Goal: Information Seeking & Learning: Check status

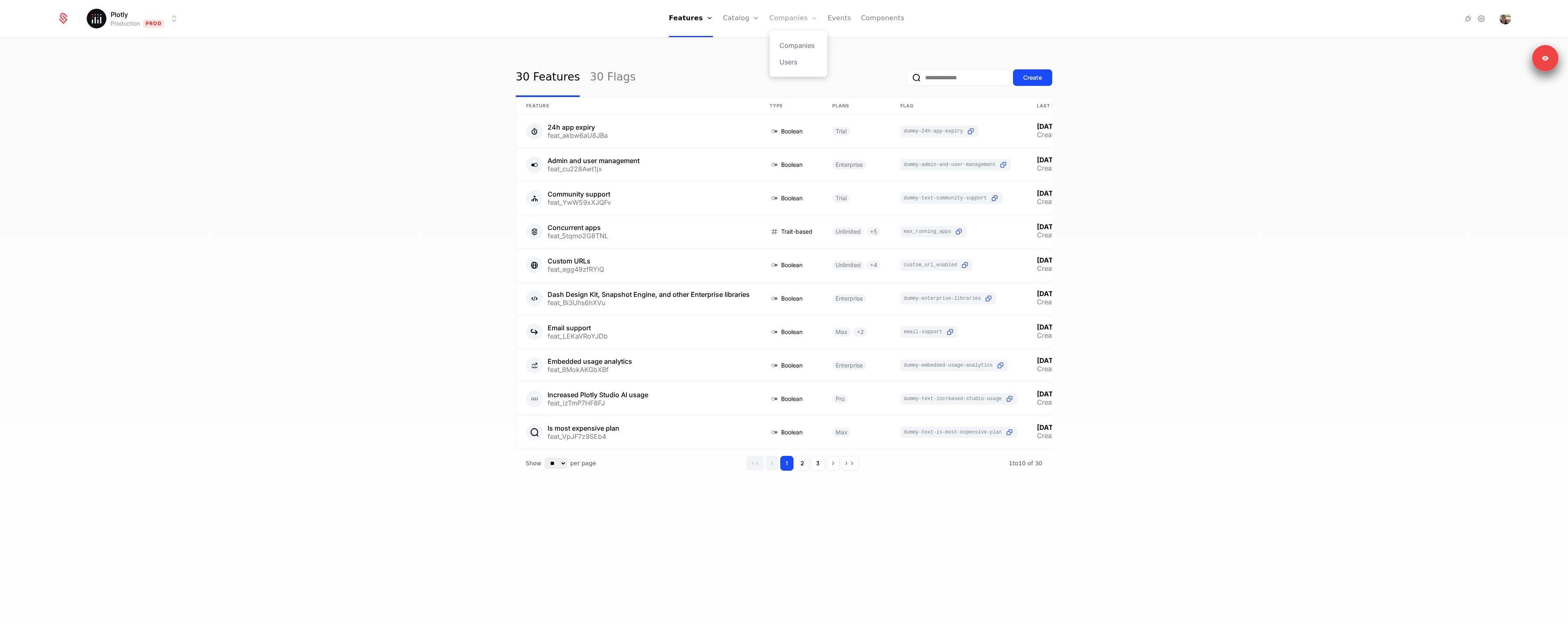
click at [783, 14] on link "Companies" at bounding box center [794, 19] width 48 height 37
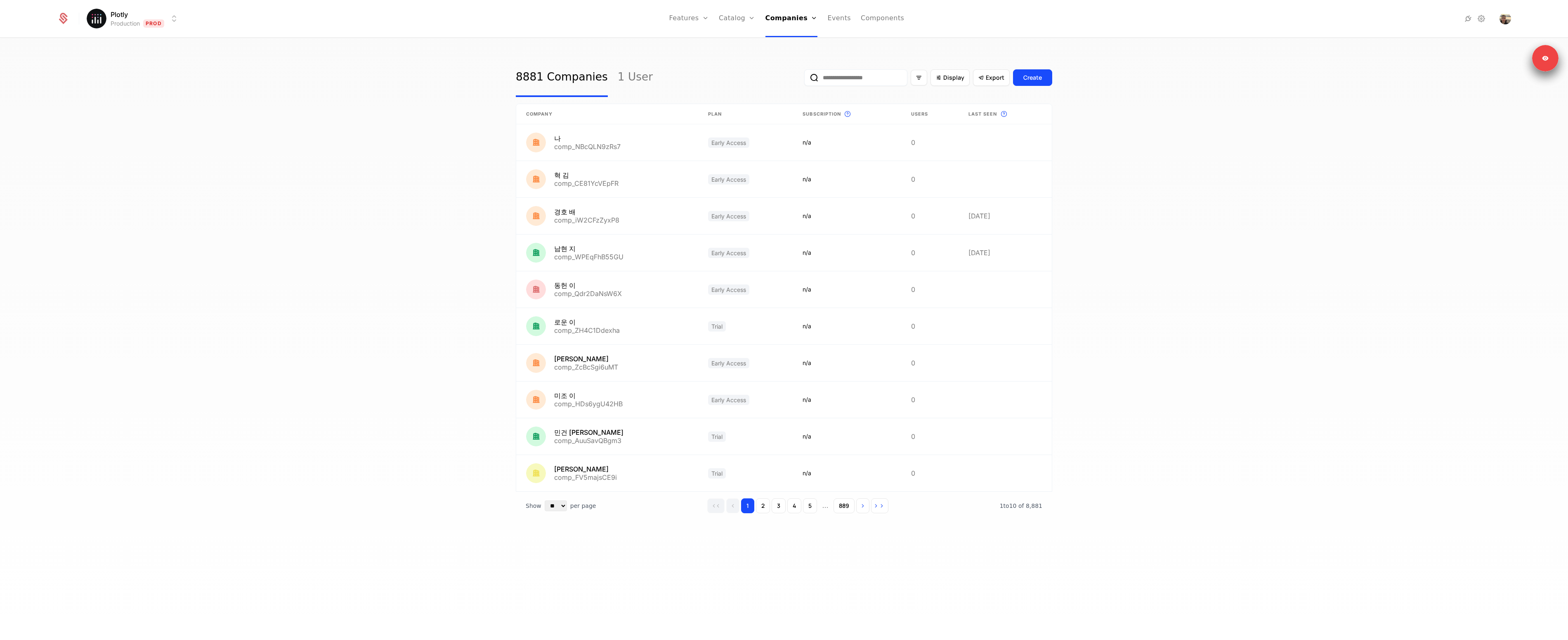
click at [868, 73] on input "email" at bounding box center [855, 77] width 103 height 16
type input "****"
click at [740, 42] on link "Plans" at bounding box center [750, 46] width 43 height 10
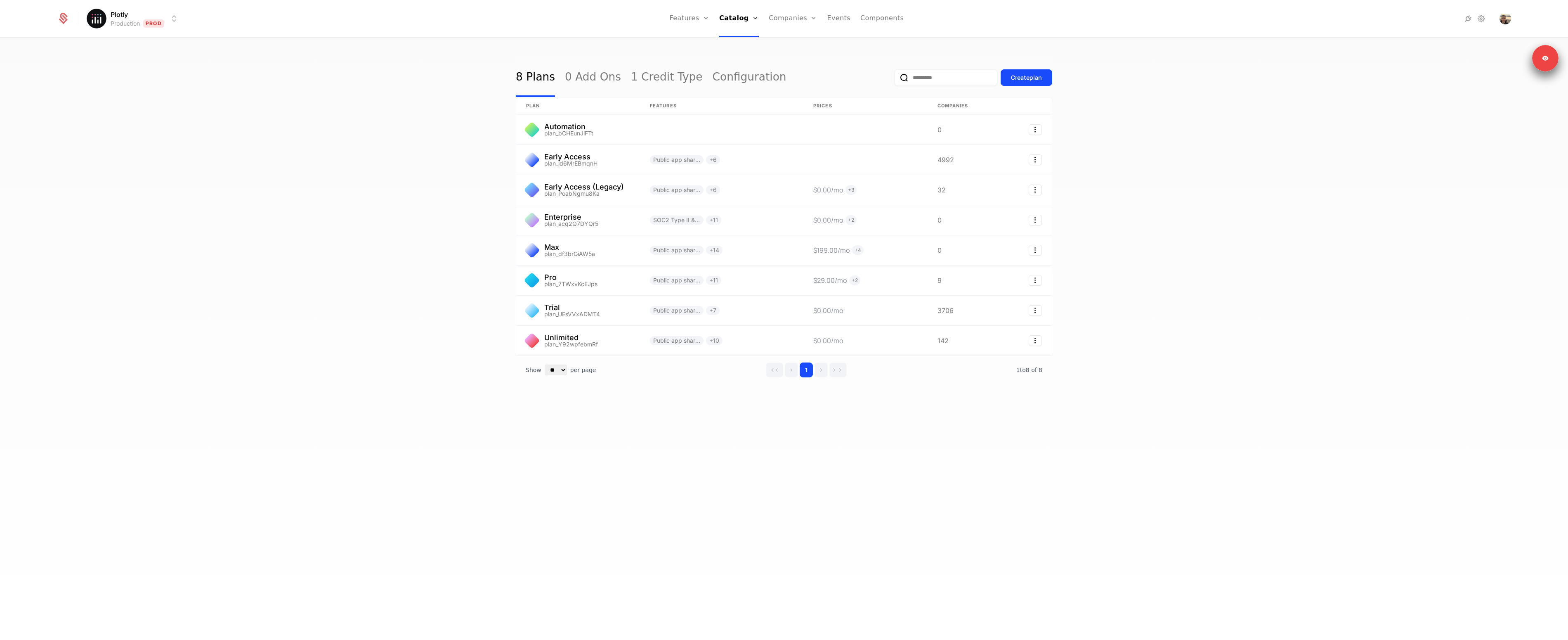
click at [502, 193] on div "8 Plans 0 Add Ons 1 Credit Type Configuration Create plan plan Features Prices …" at bounding box center [784, 342] width 1568 height 607
click at [561, 305] on link at bounding box center [578, 310] width 124 height 30
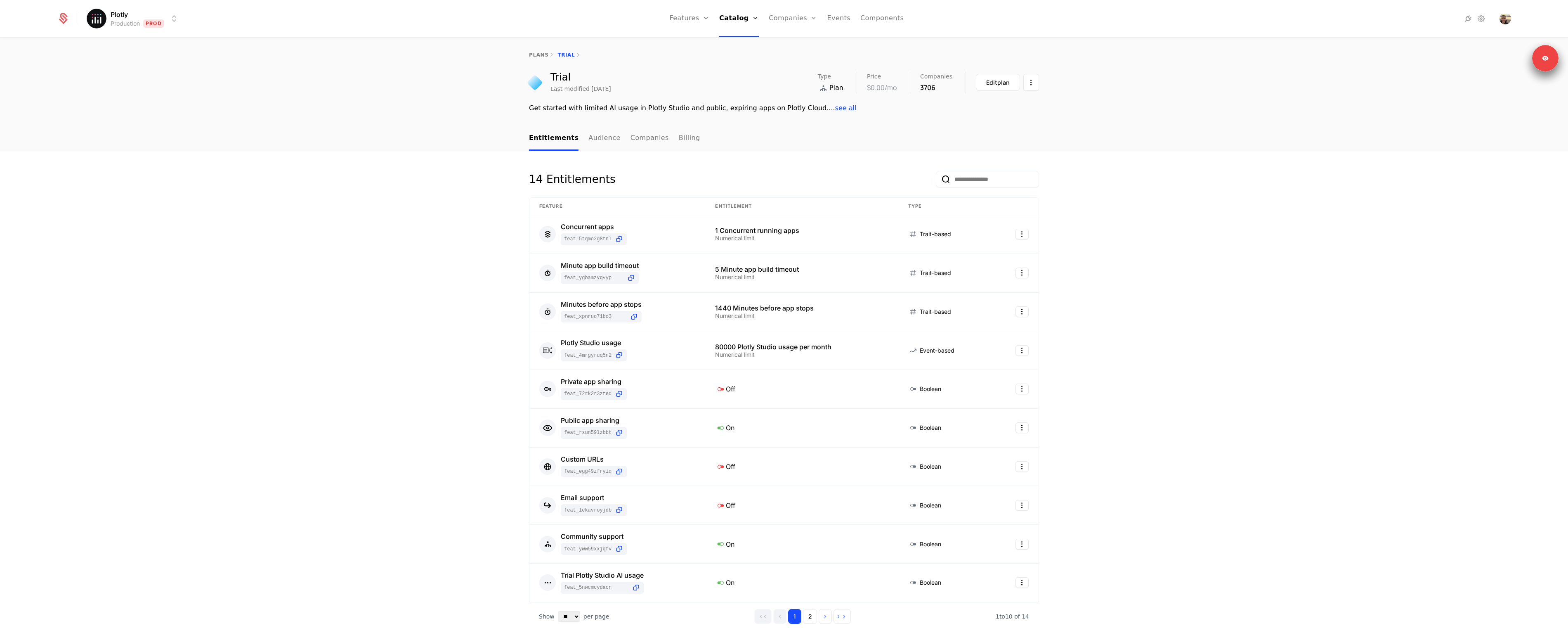
click at [1330, 301] on div "14 Entitlements Feature Entitlement Type Concurrent apps feat_5tqmo2G8TNL 1 Con…" at bounding box center [784, 482] width 1568 height 663
click at [926, 86] on div "3706" at bounding box center [936, 88] width 32 height 10
click at [1207, 172] on div "14 Entitlements Feature Entitlement Type Concurrent apps feat_5tqmo2G8TNL 1 Con…" at bounding box center [784, 482] width 1568 height 663
click at [642, 139] on link "Companies" at bounding box center [650, 138] width 38 height 24
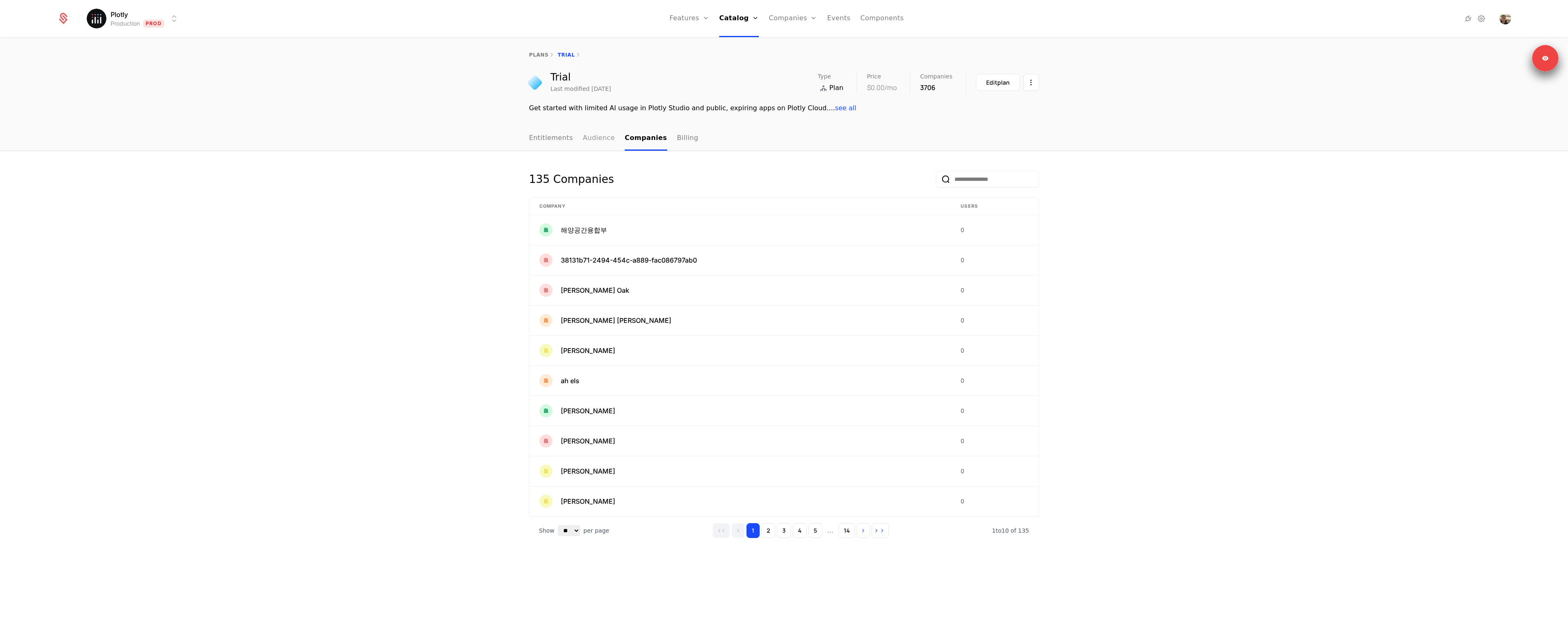
click at [593, 142] on link "Audience" at bounding box center [598, 138] width 32 height 24
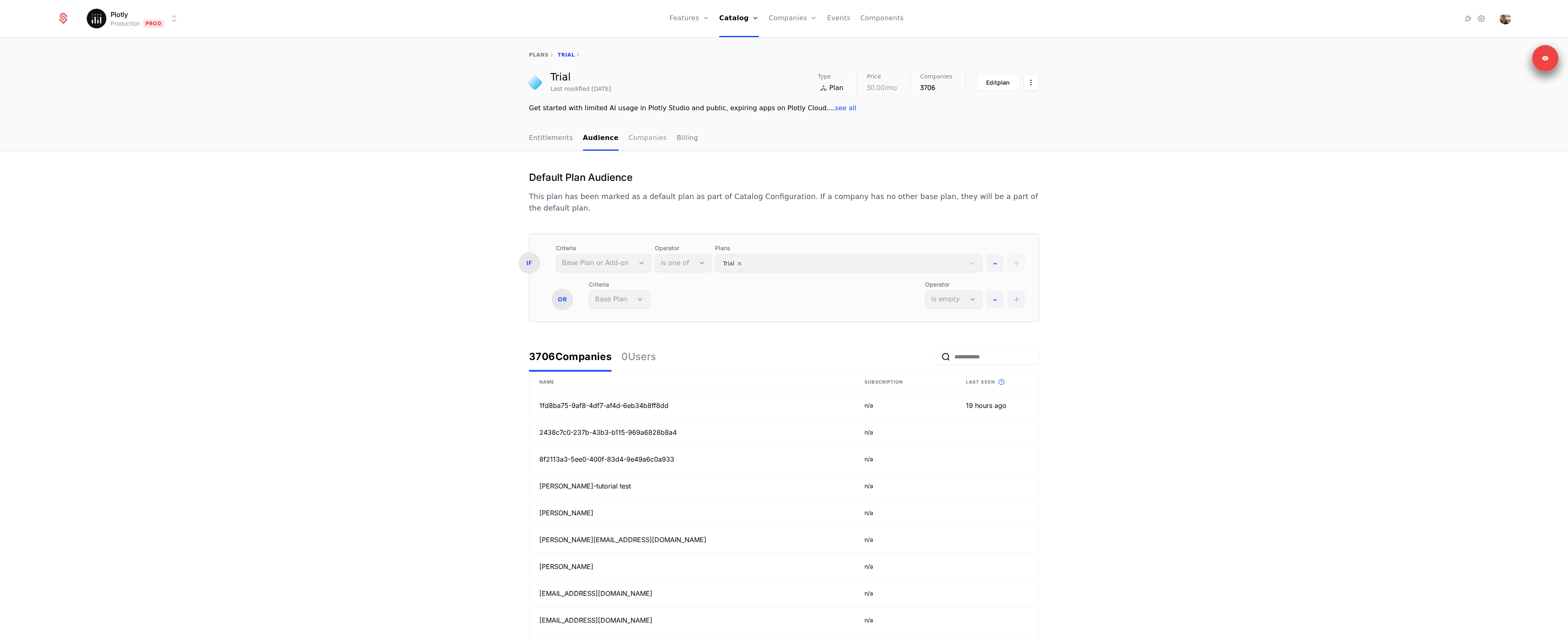
click at [639, 141] on link "Companies" at bounding box center [647, 138] width 38 height 24
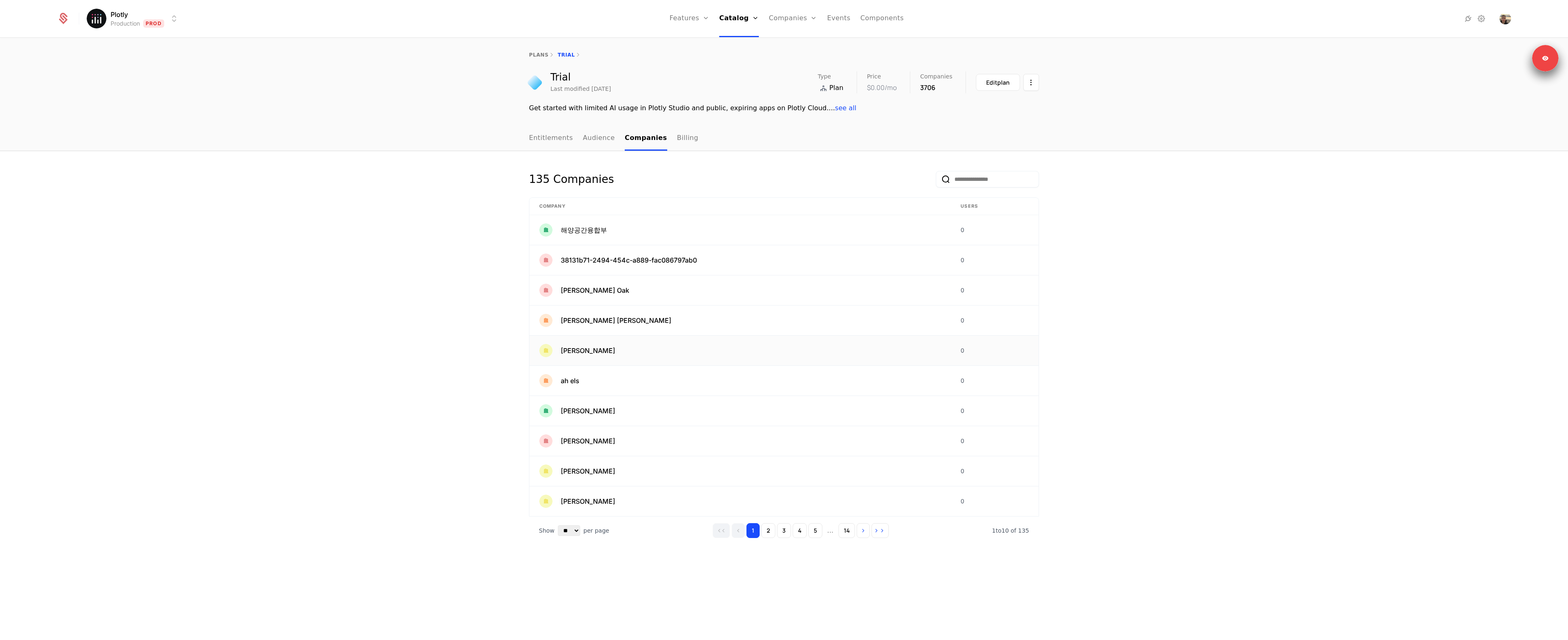
click at [565, 348] on span "Abhijeet Singh" at bounding box center [588, 350] width 55 height 10
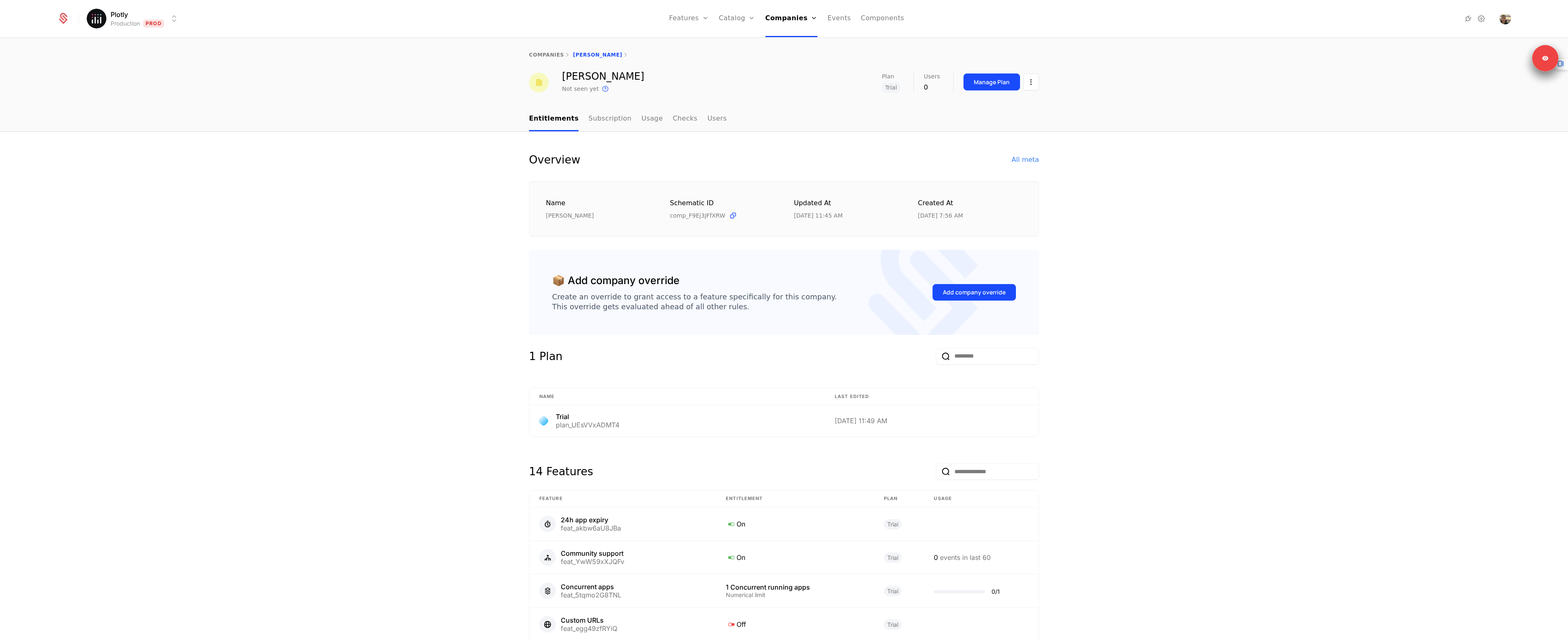
click at [577, 78] on div "Abhijeet Singh" at bounding box center [603, 76] width 82 height 10
drag, startPoint x: 577, startPoint y: 78, endPoint x: 609, endPoint y: 78, distance: 32.0
click at [609, 78] on div "Abhijeet Singh" at bounding box center [603, 76] width 82 height 10
drag, startPoint x: 652, startPoint y: 173, endPoint x: 582, endPoint y: 85, distance: 112.4
click at [652, 173] on div "Overview All meta Name Abhijeet Singh Schematic ID comp_F9Ej3JFfXRW Updated at …" at bounding box center [783, 194] width 510 height 85
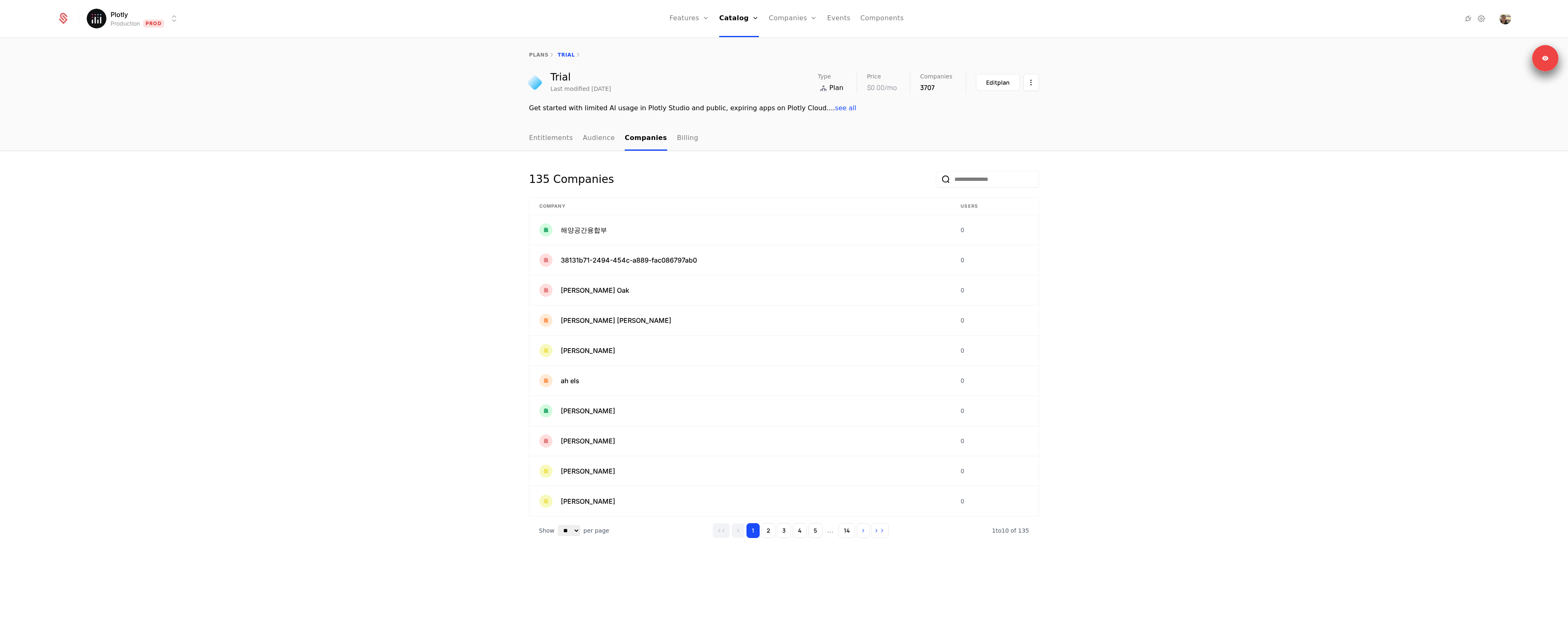
click at [1307, 415] on div "135 Companies Company Users 해양공간융합부 0 38131b71-2494-454c-a889-fac086797ab0 0 Aa…" at bounding box center [784, 395] width 1568 height 489
drag, startPoint x: 925, startPoint y: 132, endPoint x: 931, endPoint y: 95, distance: 37.5
click at [925, 126] on div "plans Trial Trial Last modified yesterday Type Plan Price $0.00 /mo Companies 3…" at bounding box center [784, 339] width 1568 height 602
drag, startPoint x: 931, startPoint y: 89, endPoint x: 812, endPoint y: 182, distance: 151.0
click at [793, 163] on div "plans Trial Trial Last modified yesterday Type Plan Price $0.00 /mo Companies 3…" at bounding box center [784, 339] width 1568 height 602
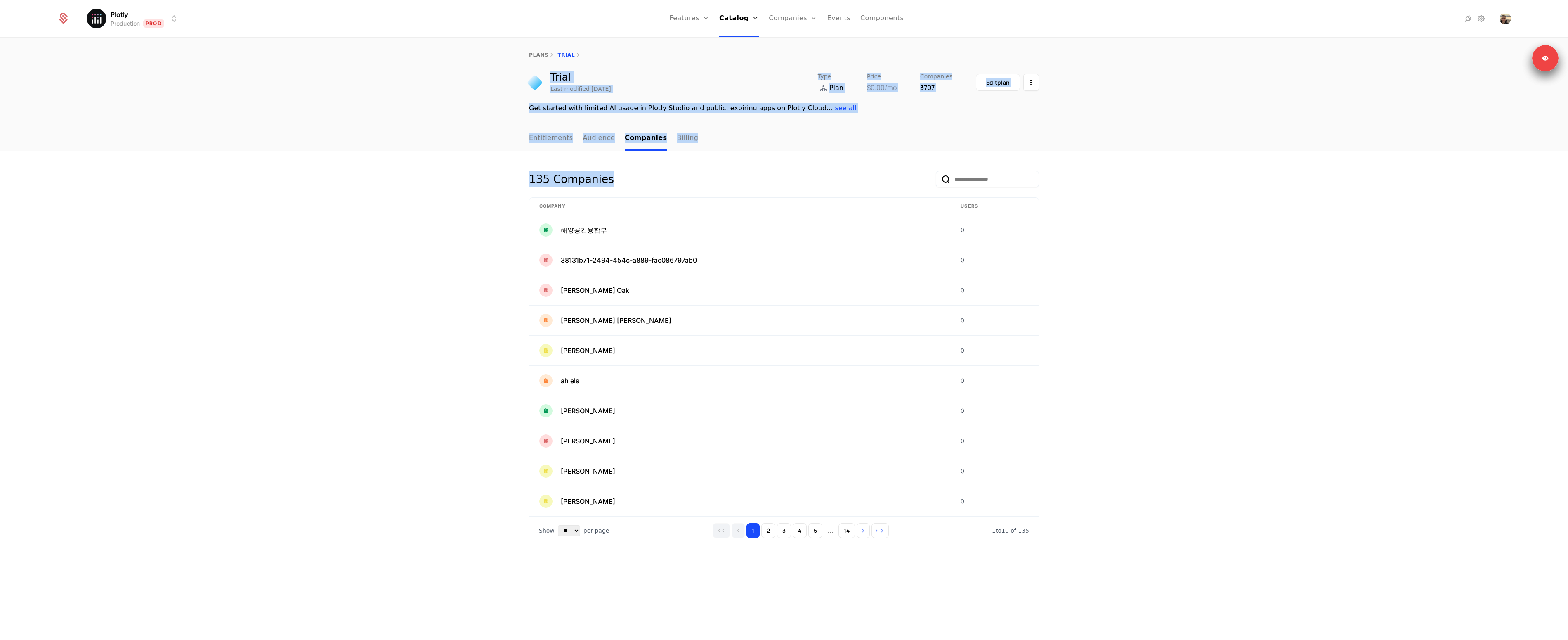
drag, startPoint x: 809, startPoint y: 147, endPoint x: 745, endPoint y: 70, distance: 100.1
click at [745, 70] on div "plans Trial Trial Last modified yesterday Type Plan Price $0.00 /mo Companies 3…" at bounding box center [784, 339] width 1568 height 602
click at [745, 70] on div "plans Trial" at bounding box center [784, 55] width 1568 height 33
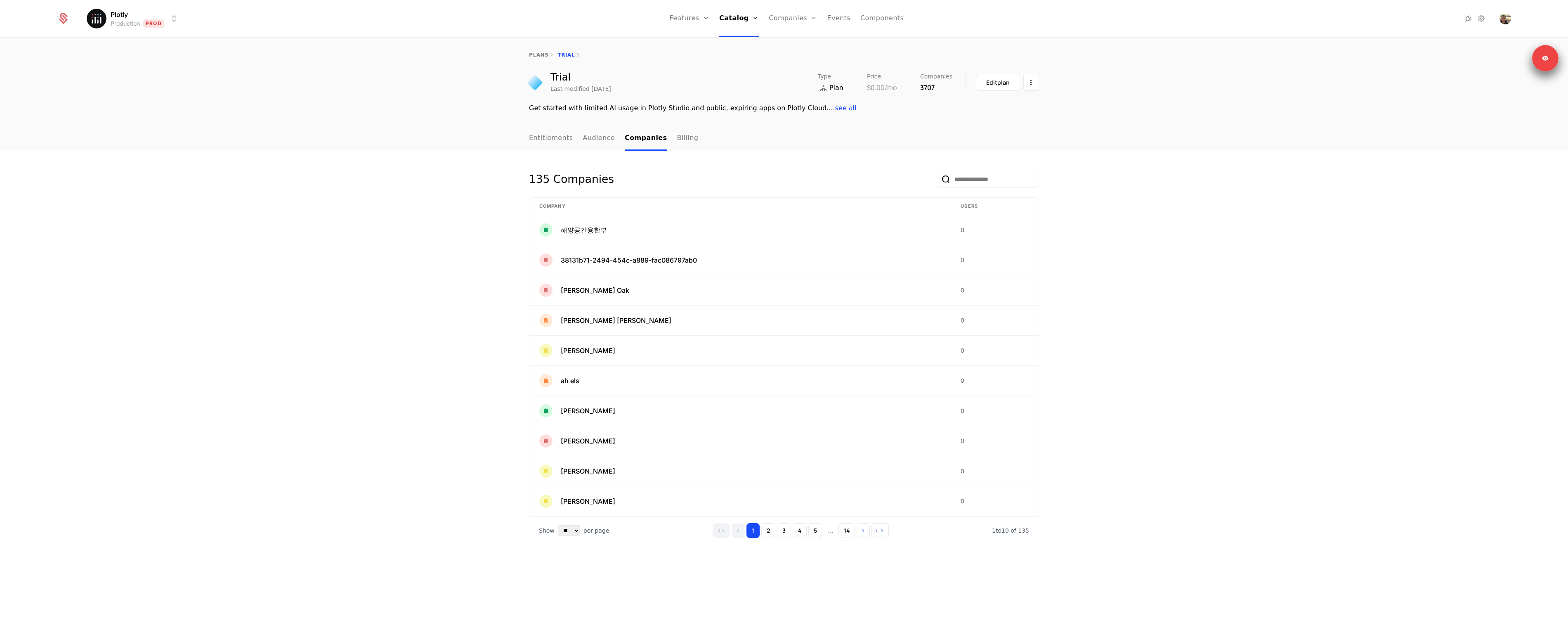
click at [854, 172] on div "135 Companies" at bounding box center [783, 184] width 510 height 26
click at [541, 56] on link "plans" at bounding box center [538, 55] width 19 height 6
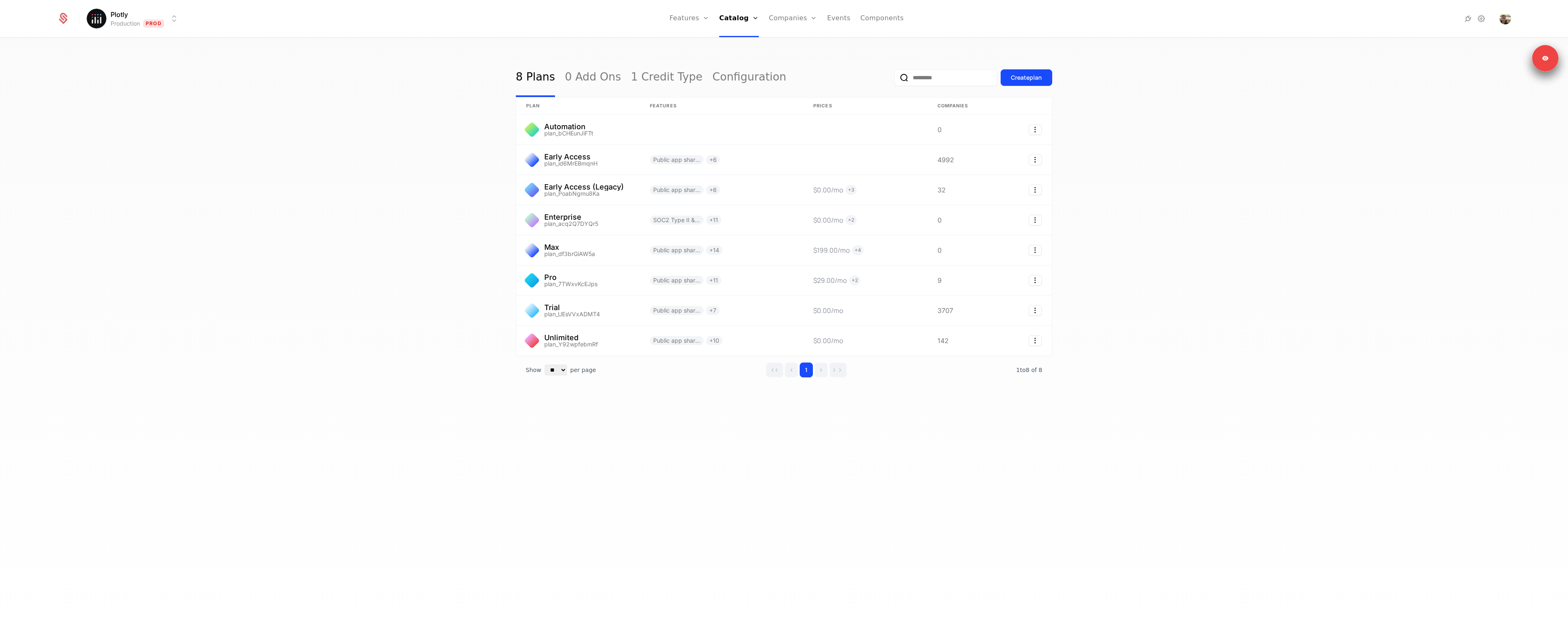
drag, startPoint x: 1305, startPoint y: 394, endPoint x: 1197, endPoint y: 332, distance: 124.5
click at [1297, 385] on div "8 Plans 0 Add Ons 1 Credit Type Configuration Create plan plan Features Prices …" at bounding box center [784, 342] width 1568 height 607
click at [954, 412] on div "8 Plans 0 Add Ons 1 Credit Type Configuration Create plan plan Features Prices …" at bounding box center [784, 342] width 1568 height 607
click at [567, 324] on link at bounding box center [578, 310] width 124 height 30
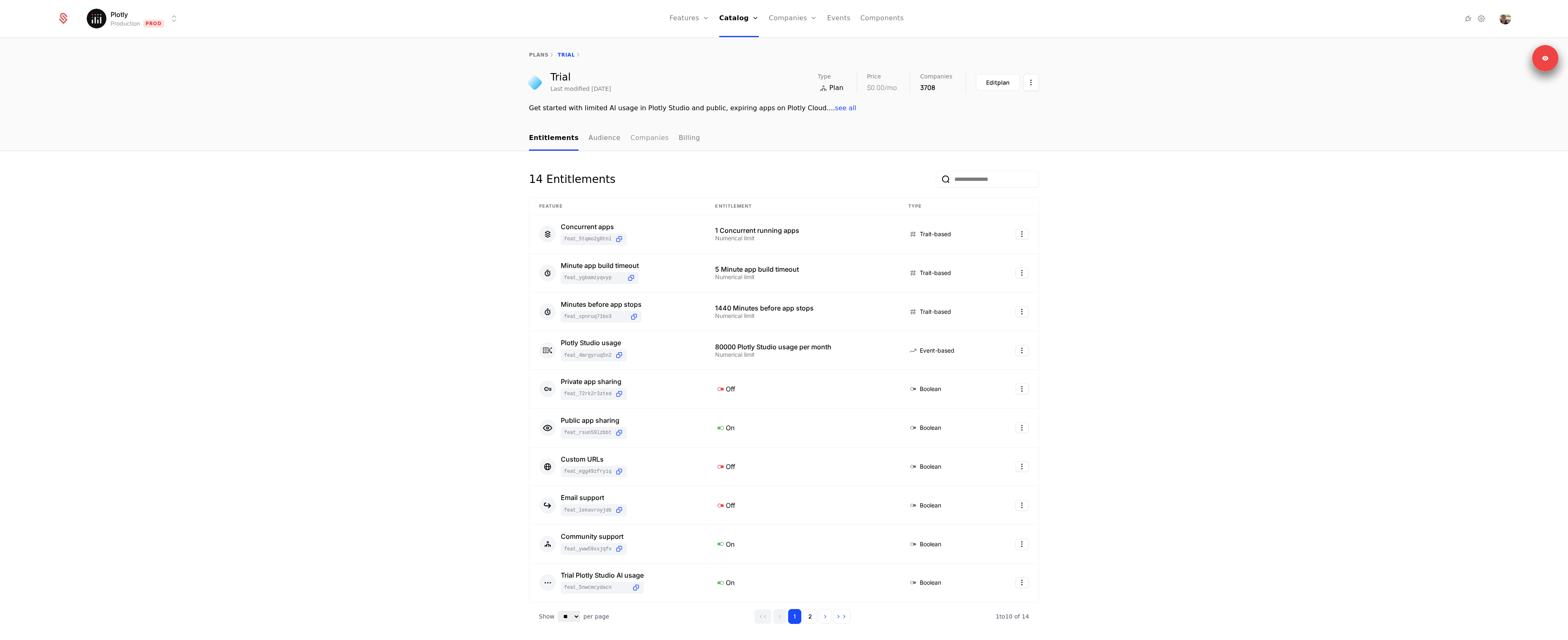
click at [630, 137] on link "Companies" at bounding box center [650, 138] width 38 height 24
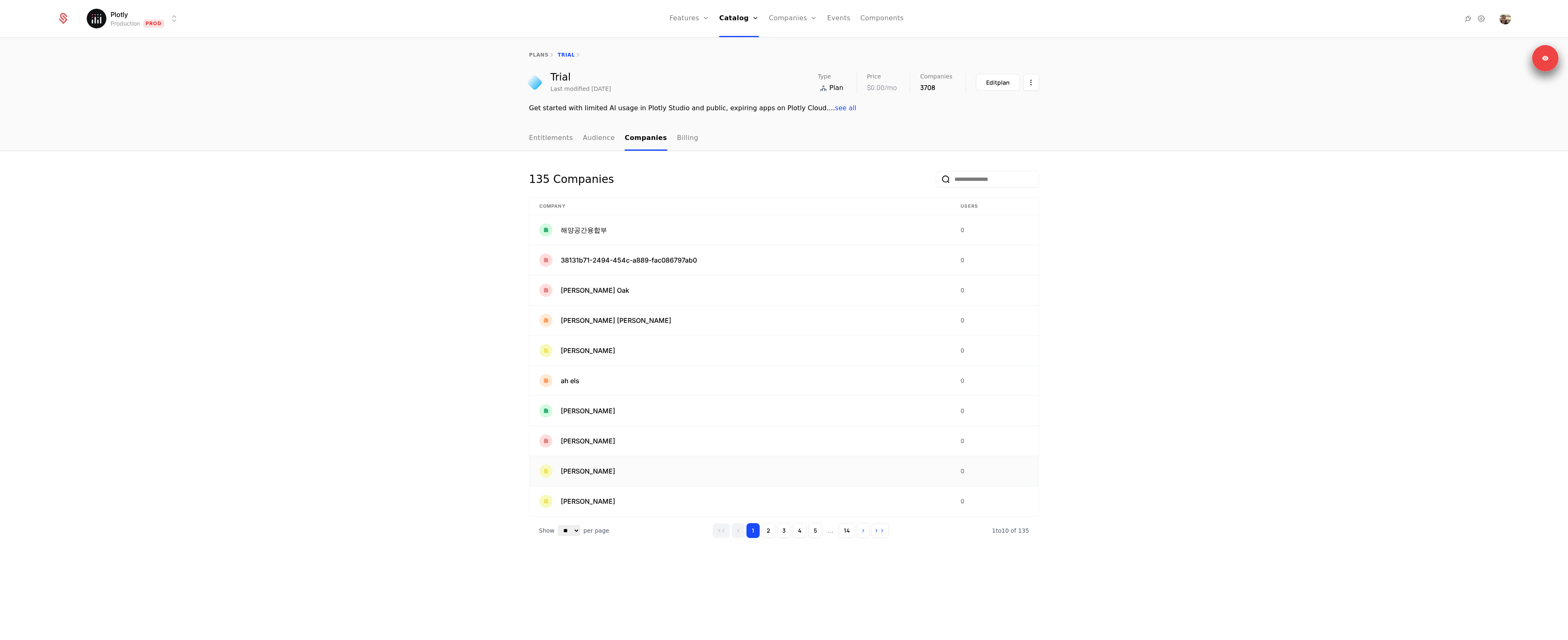
click at [591, 473] on span "Ahmed Ferchichi" at bounding box center [588, 471] width 55 height 10
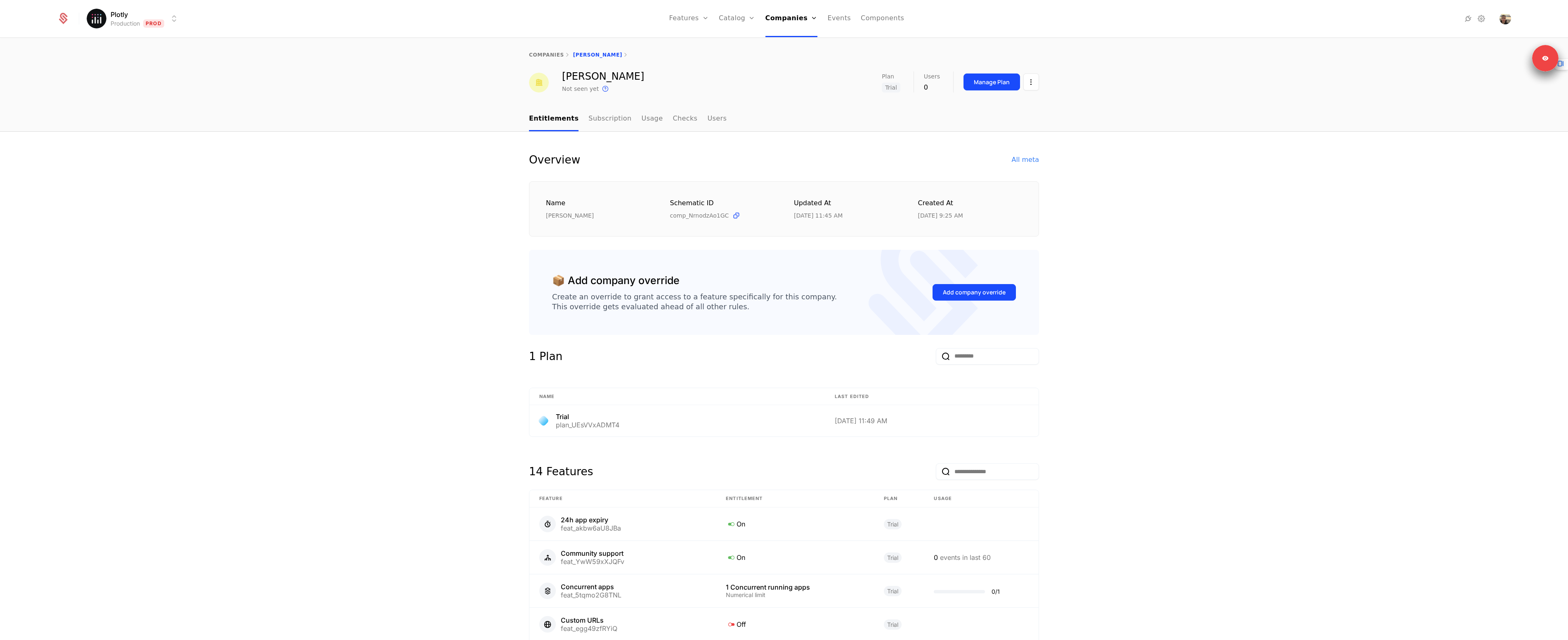
click at [448, 220] on div "Overview All meta Name Ahmed Ferchichi Schematic ID comp_NrnodzAo1GC Updated at…" at bounding box center [784, 524] width 1568 height 785
drag, startPoint x: 898, startPoint y: 216, endPoint x: 999, endPoint y: 220, distance: 101.1
click at [999, 220] on div "Name Ahmed Ferchichi Schematic ID comp_NrnodzAo1GC Updated at 9/8/25, 11:45 AM …" at bounding box center [783, 209] width 510 height 56
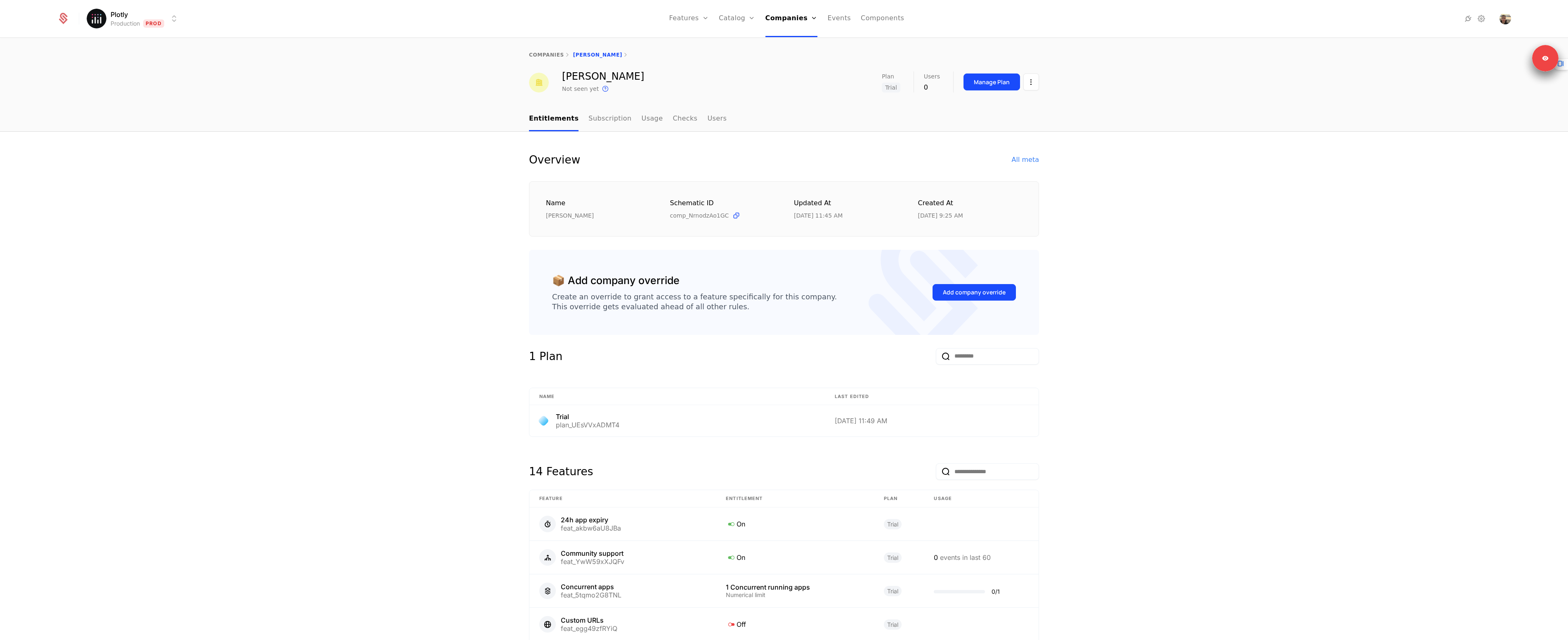
click at [998, 220] on div "Name Ahmed Ferchichi Schematic ID comp_NrnodzAo1GC Updated at 9/8/25, 11:45 AM …" at bounding box center [783, 209] width 510 height 56
drag, startPoint x: 933, startPoint y: 190, endPoint x: 913, endPoint y: 175, distance: 25.0
click at [916, 182] on div "Name Ahmed Ferchichi Schematic ID comp_NrnodzAo1GC Updated at 9/8/25, 11:45 AM …" at bounding box center [783, 209] width 510 height 56
click at [913, 175] on div "Overview All meta Name Ahmed Ferchichi Schematic ID comp_NrnodzAo1GC Updated at…" at bounding box center [783, 194] width 510 height 85
click at [920, 217] on div "9/8/25, 9:25 AM" at bounding box center [940, 216] width 45 height 9
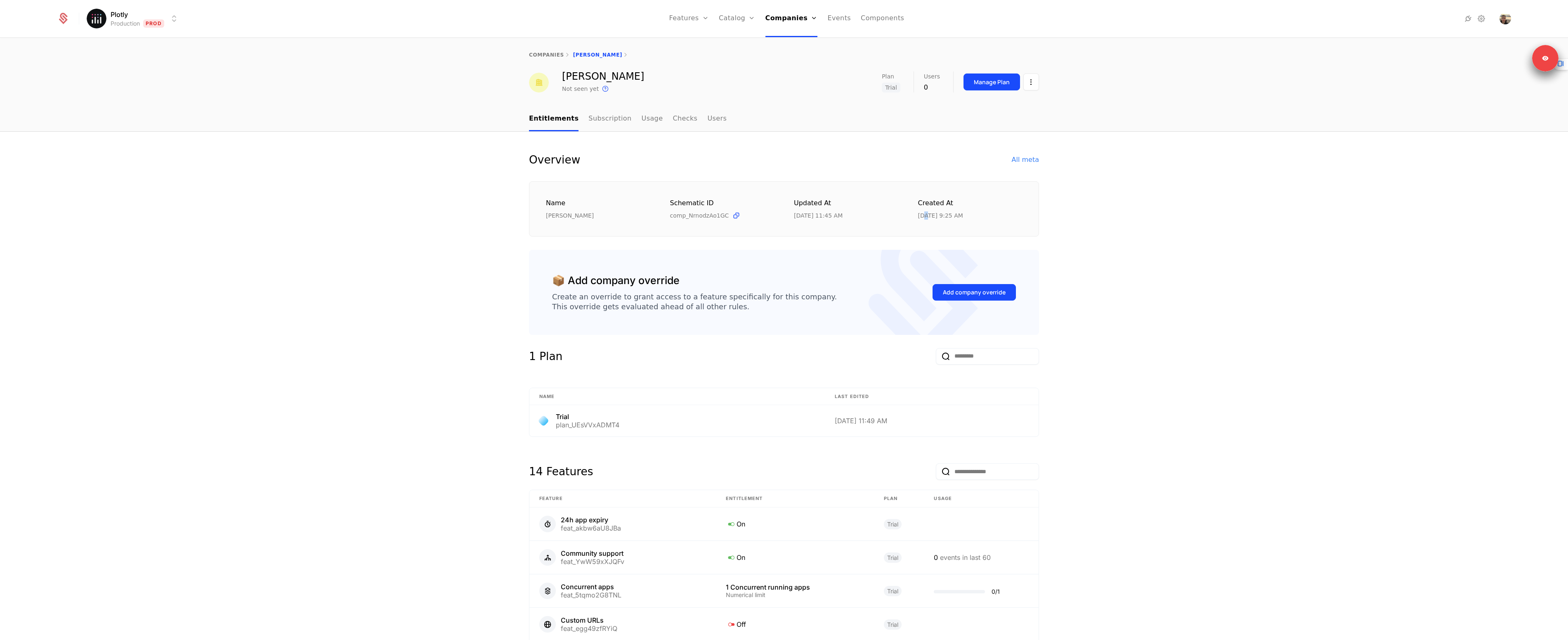
click at [920, 217] on div "9/8/25, 9:25 AM" at bounding box center [940, 216] width 45 height 9
drag, startPoint x: 920, startPoint y: 217, endPoint x: 1029, endPoint y: 217, distance: 109.0
click at [945, 217] on div "9/8/25, 9:25 AM" at bounding box center [940, 216] width 45 height 9
click at [1031, 218] on div "Name Ahmed Ferchichi Schematic ID comp_NrnodzAo1GC Updated at 9/8/25, 11:45 AM …" at bounding box center [783, 209] width 510 height 56
click at [296, 458] on div "Overview All meta Name Ahmed Ferchichi Schematic ID comp_NrnodzAo1GC Updated at…" at bounding box center [784, 524] width 1568 height 785
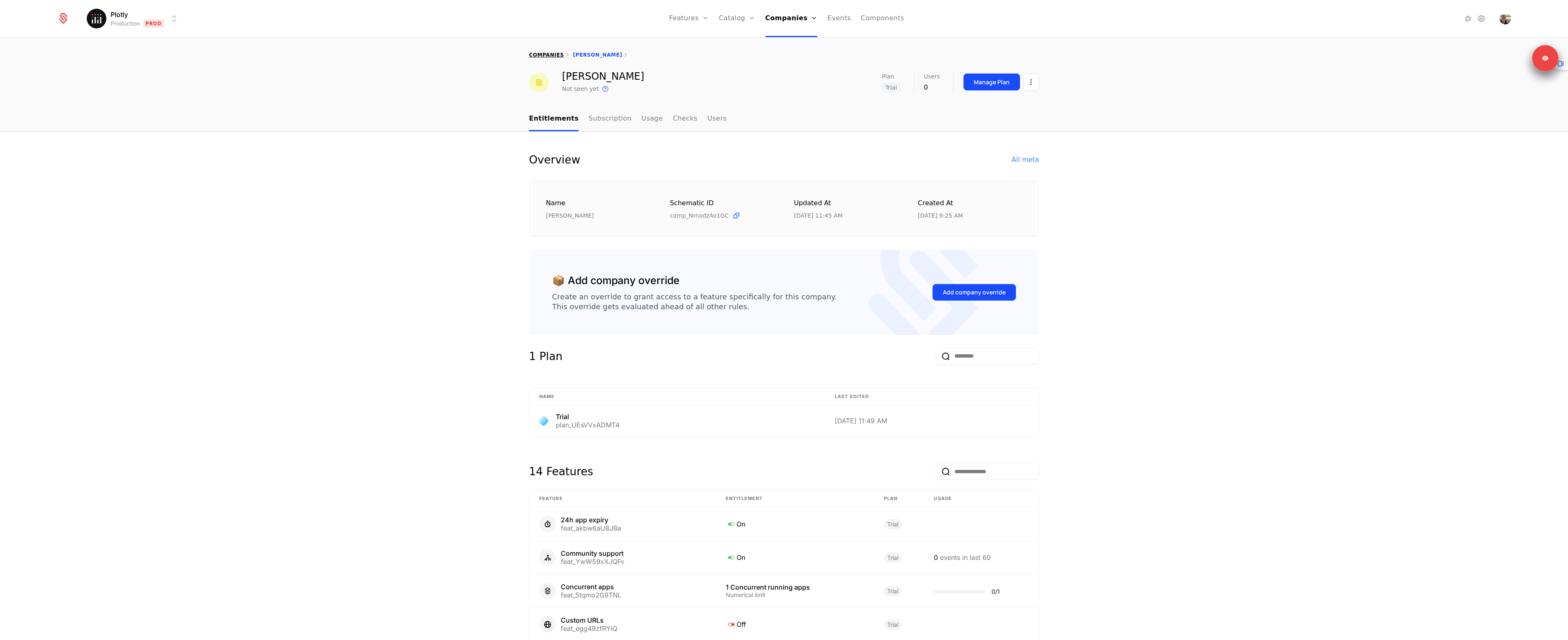
drag, startPoint x: 695, startPoint y: 58, endPoint x: 552, endPoint y: 51, distance: 143.2
click at [692, 58] on div "companies Ahmed Ferchichi" at bounding box center [783, 54] width 510 height 6
click at [541, 55] on link "companies" at bounding box center [546, 55] width 35 height 6
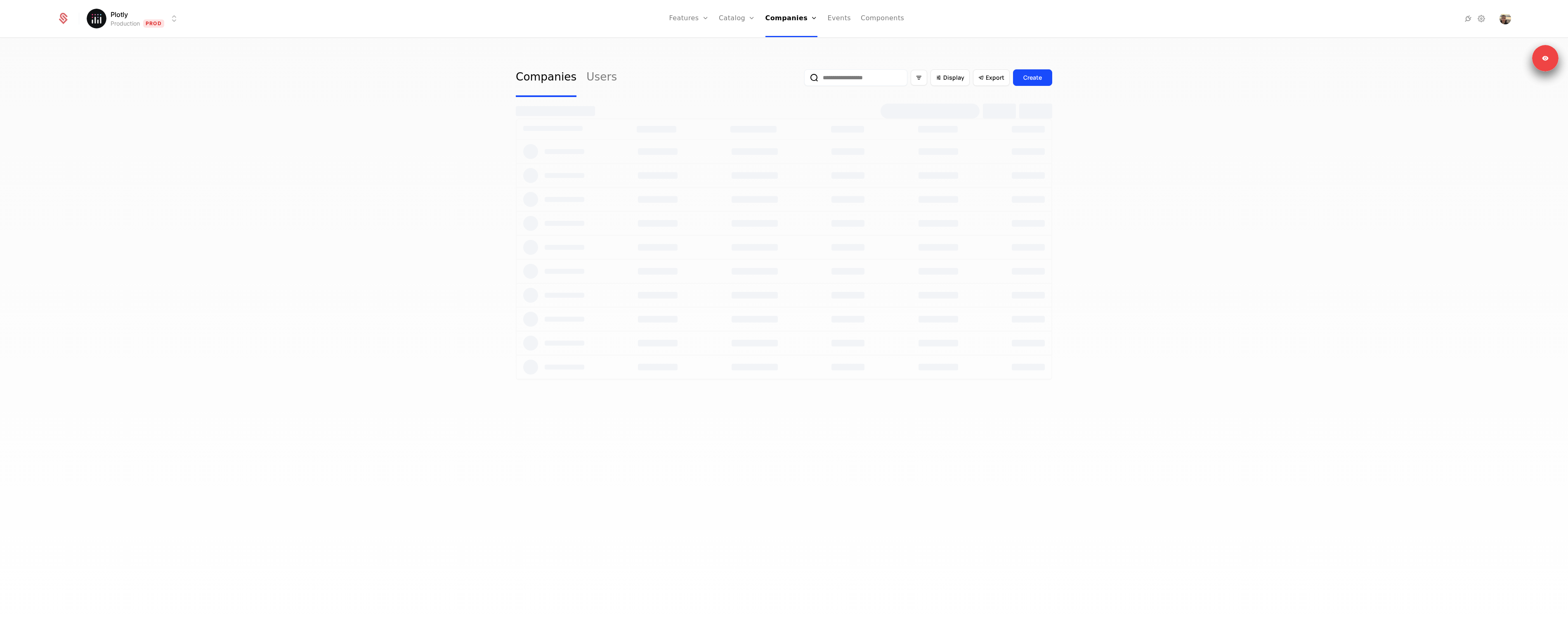
click at [851, 86] on div "Display Export Create" at bounding box center [928, 78] width 248 height 39
click at [851, 82] on input "email" at bounding box center [855, 77] width 103 height 16
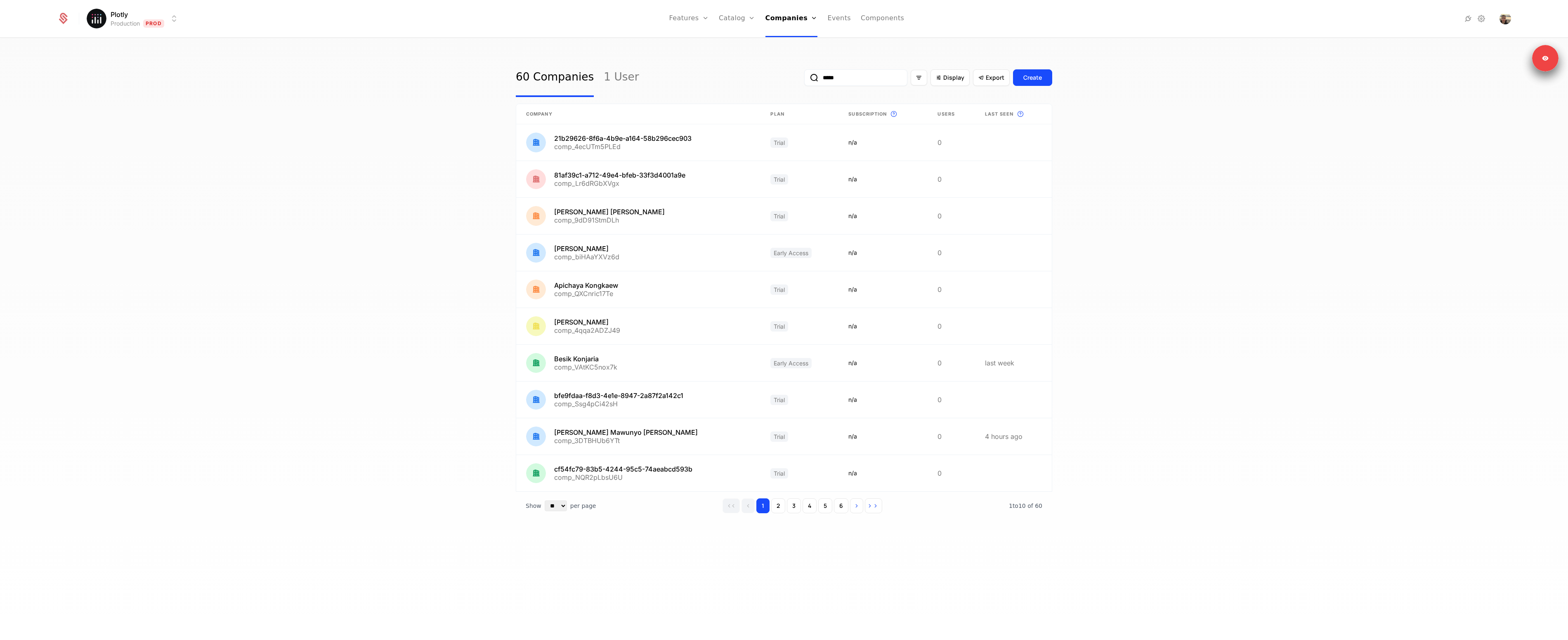
click at [804, 79] on button "submit" at bounding box center [804, 79] width 0 height 0
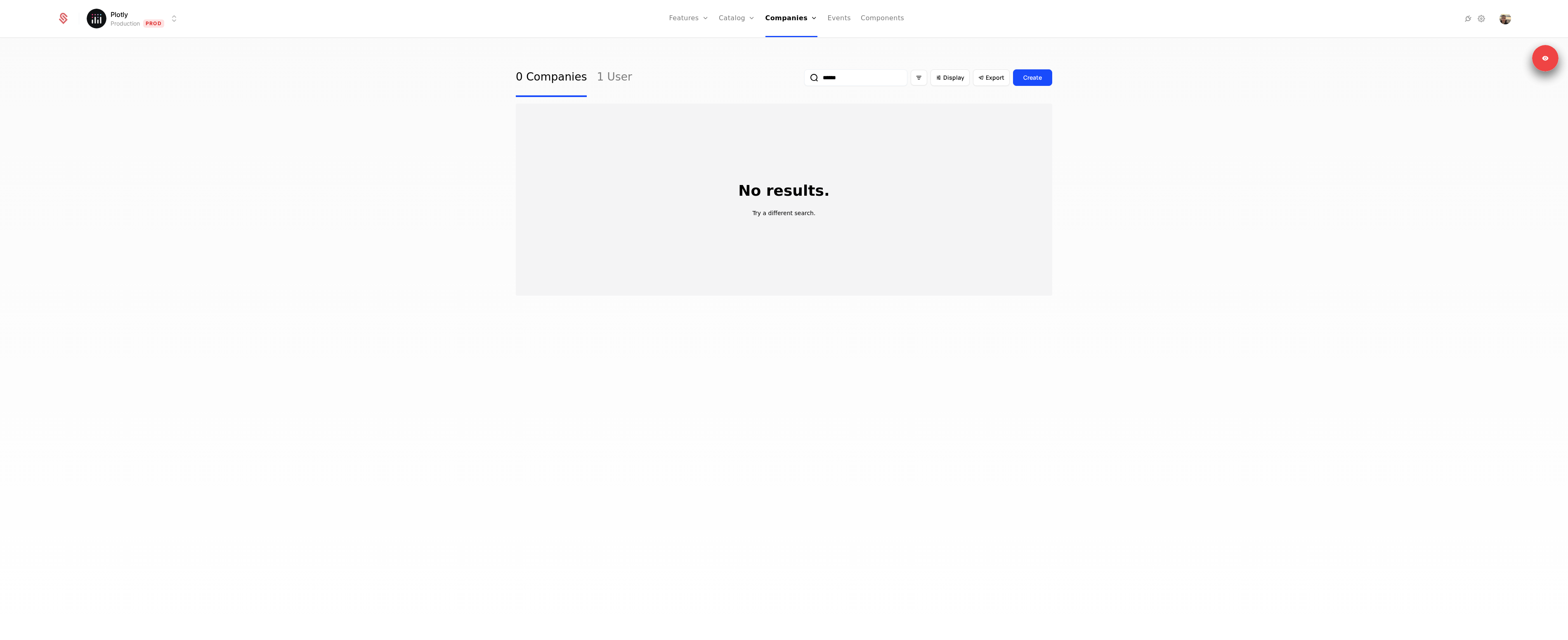
type input "******"
click at [804, 79] on button "submit" at bounding box center [804, 79] width 0 height 0
click at [608, 144] on link at bounding box center [612, 142] width 193 height 36
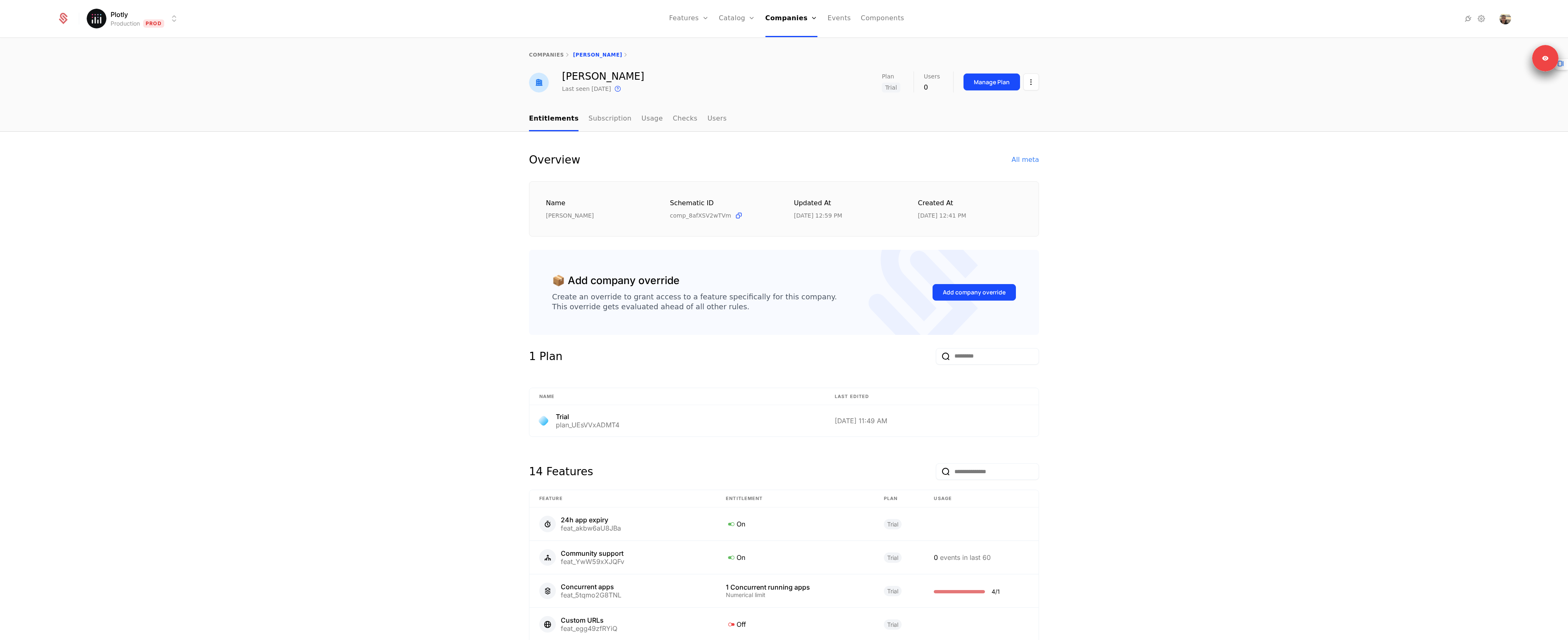
click at [1084, 224] on div "Overview All meta Name Eszter Kovacs Schematic ID comp_8afXSV2wTVm Updated at 9…" at bounding box center [784, 524] width 1568 height 785
drag, startPoint x: 945, startPoint y: 221, endPoint x: 926, endPoint y: 175, distance: 49.8
click at [926, 176] on div "Overview All meta Name Eszter Kovacs Schematic ID comp_8afXSV2wTVm Updated at 9…" at bounding box center [783, 194] width 510 height 85
click at [926, 175] on div "Overview All meta Name Eszter Kovacs Schematic ID comp_8afXSV2wTVm Updated at 9…" at bounding box center [783, 194] width 510 height 85
click at [447, 398] on div "Overview All meta Name Eszter Kovacs Schematic ID comp_8afXSV2wTVm Updated at 9…" at bounding box center [784, 524] width 1568 height 785
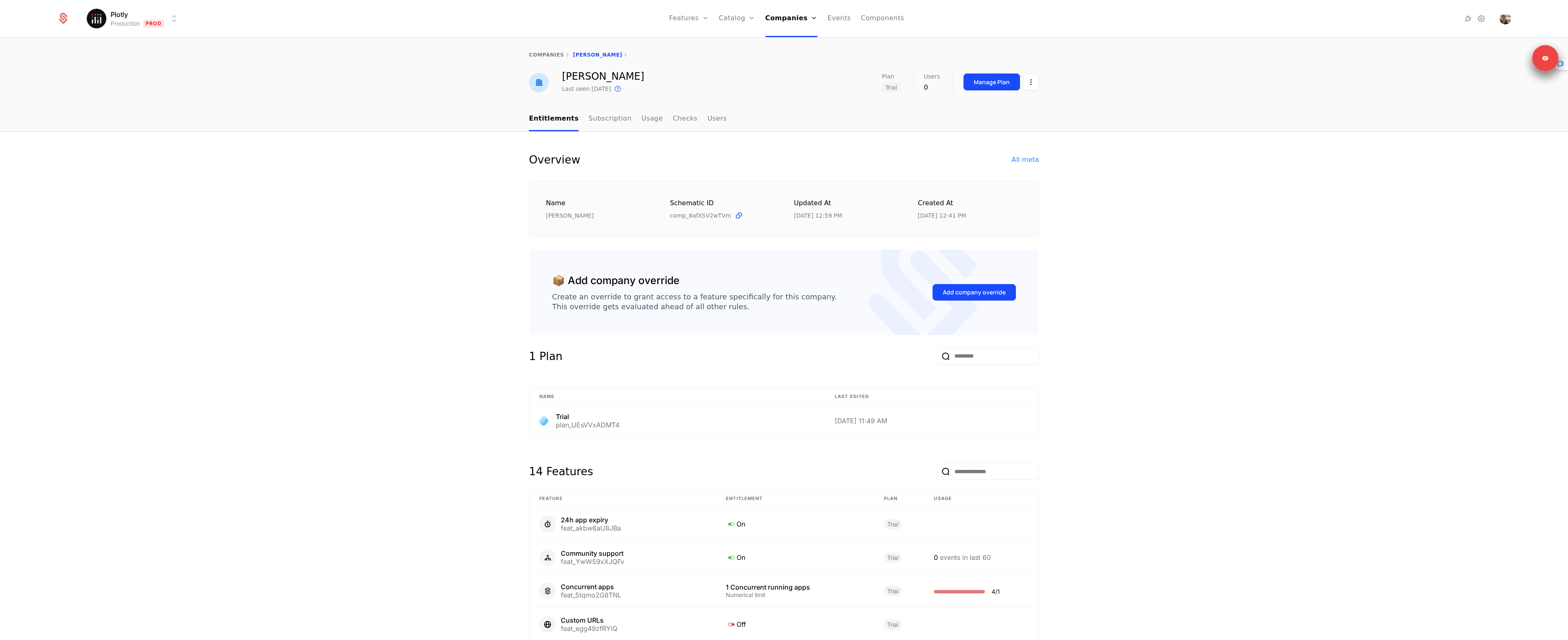
click at [585, 78] on div "Eszter Kovacs" at bounding box center [603, 76] width 82 height 10
drag, startPoint x: 585, startPoint y: 78, endPoint x: 597, endPoint y: 75, distance: 12.4
click at [597, 75] on div "Eszter Kovacs" at bounding box center [603, 76] width 82 height 10
click at [617, 78] on div "Eszter Kovacs" at bounding box center [603, 76] width 82 height 10
drag, startPoint x: 617, startPoint y: 78, endPoint x: 565, endPoint y: 76, distance: 52.0
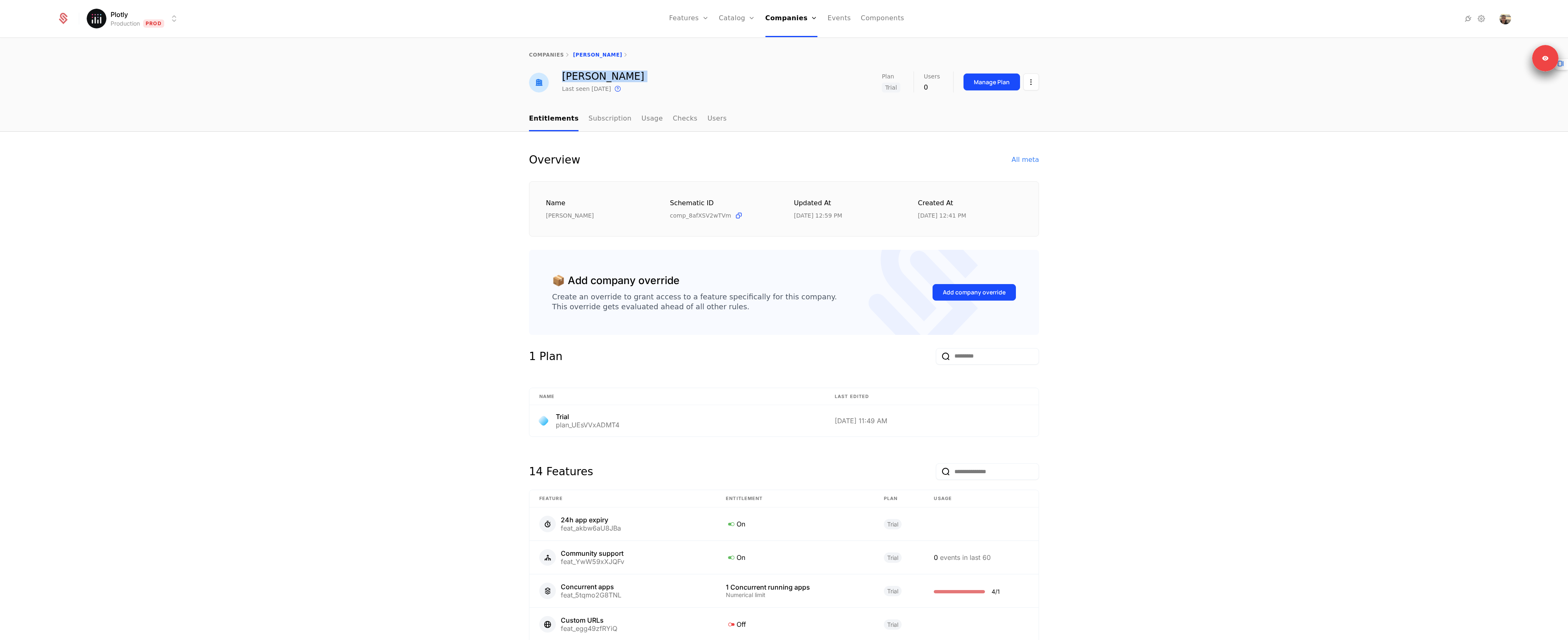
click at [565, 76] on div "Eszter Kovacs" at bounding box center [603, 76] width 82 height 10
drag, startPoint x: 948, startPoint y: 146, endPoint x: 936, endPoint y: 138, distance: 14.4
click at [948, 145] on div "Overview All meta Name Eszter Kovacs Schematic ID comp_8afXSV2wTVm Updated at 9…" at bounding box center [784, 524] width 1568 height 785
click at [729, 19] on link "Catalog" at bounding box center [737, 19] width 37 height 37
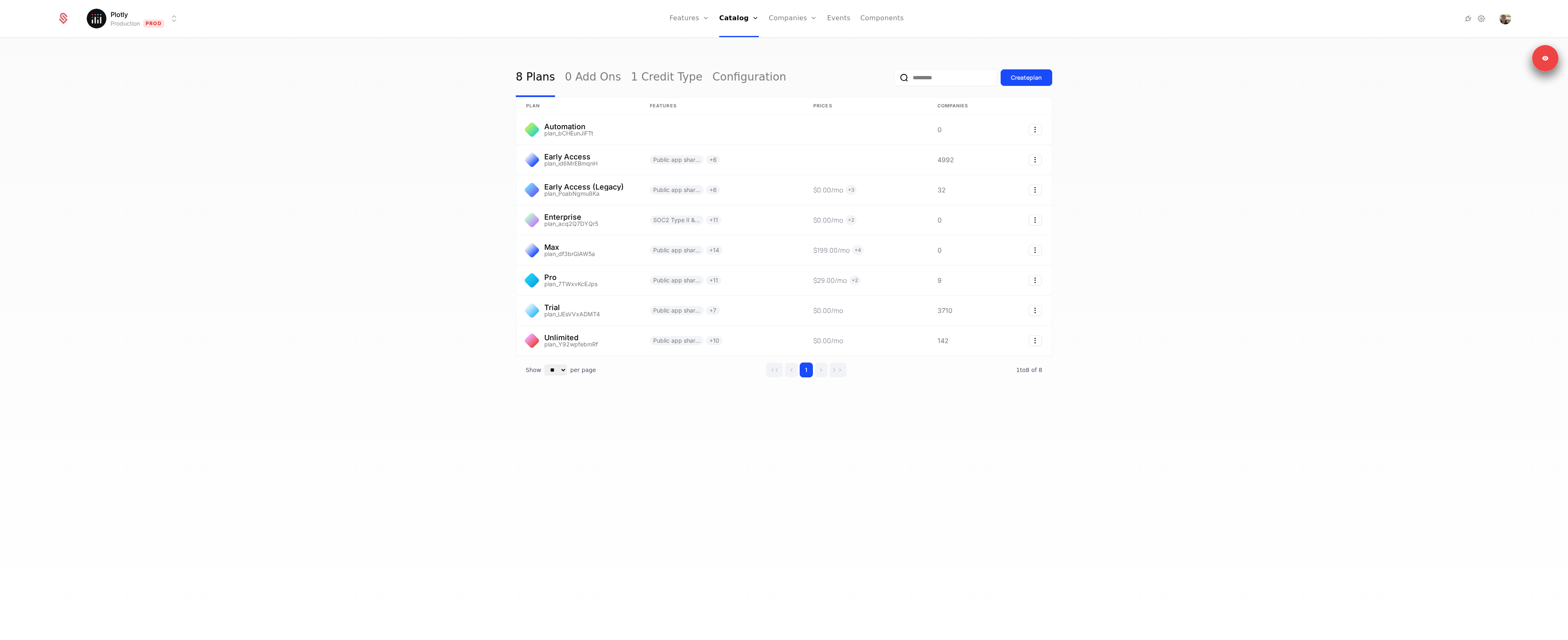
click at [973, 501] on div "8 Plans 0 Add Ons 1 Credit Type Configuration Create plan plan Features Prices …" at bounding box center [784, 342] width 1568 height 607
click at [820, 471] on div "8 Plans 0 Add Ons 1 Credit Type Configuration Create plan plan Features Prices …" at bounding box center [784, 342] width 1568 height 607
click at [433, 325] on div "8 Plans 0 Add Ons 1 Credit Type Configuration Create plan plan Features Prices …" at bounding box center [784, 342] width 1568 height 607
click at [571, 311] on link at bounding box center [578, 310] width 124 height 30
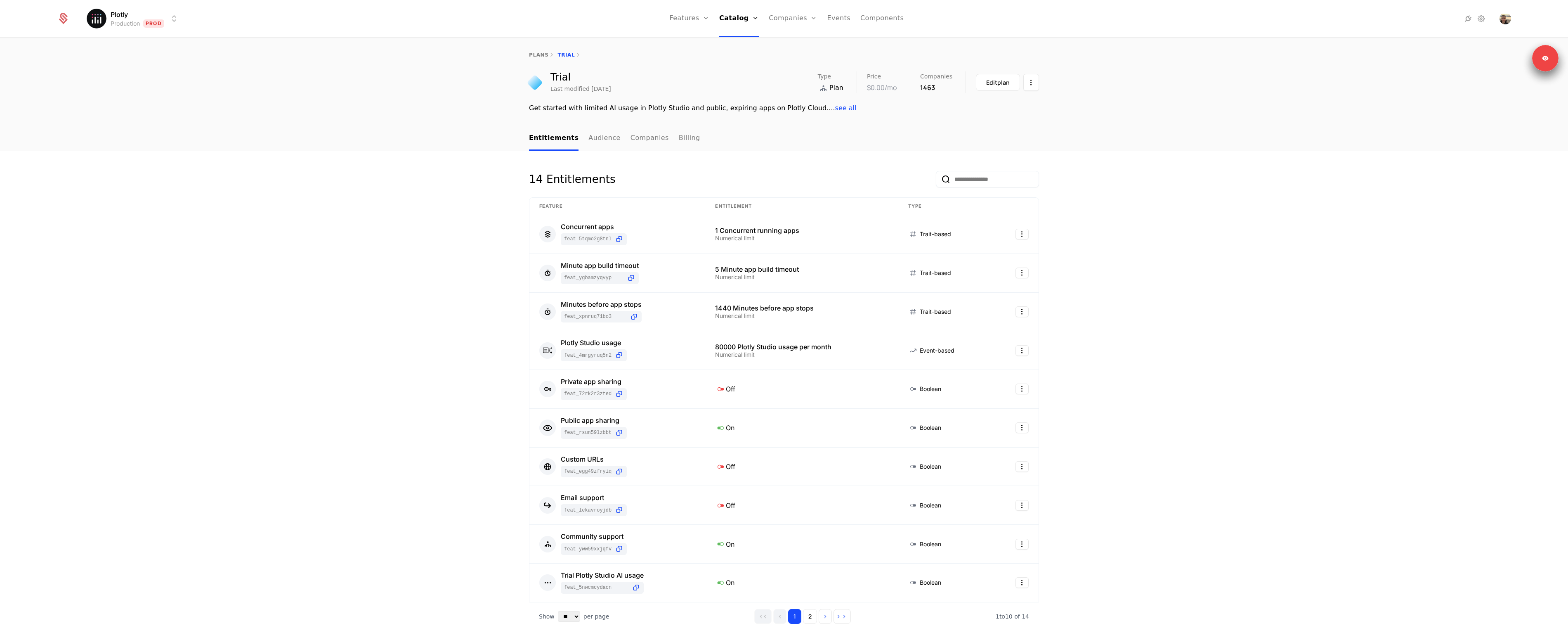
click at [1212, 236] on div "14 Entitlements Feature Entitlement Type Concurrent apps feat_5tqmo2G8TNL 1 Con…" at bounding box center [784, 482] width 1568 height 663
click at [798, 26] on link "Companies" at bounding box center [793, 19] width 48 height 37
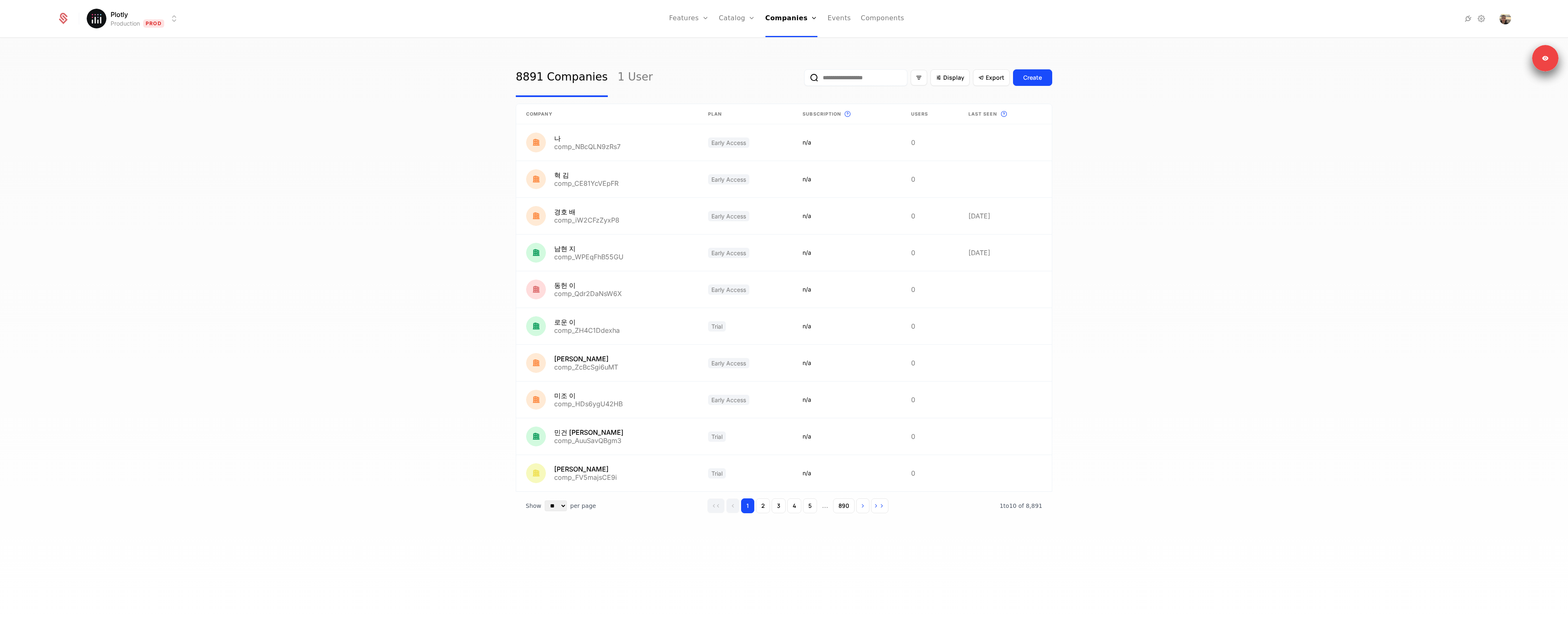
click at [864, 80] on input "email" at bounding box center [855, 77] width 103 height 16
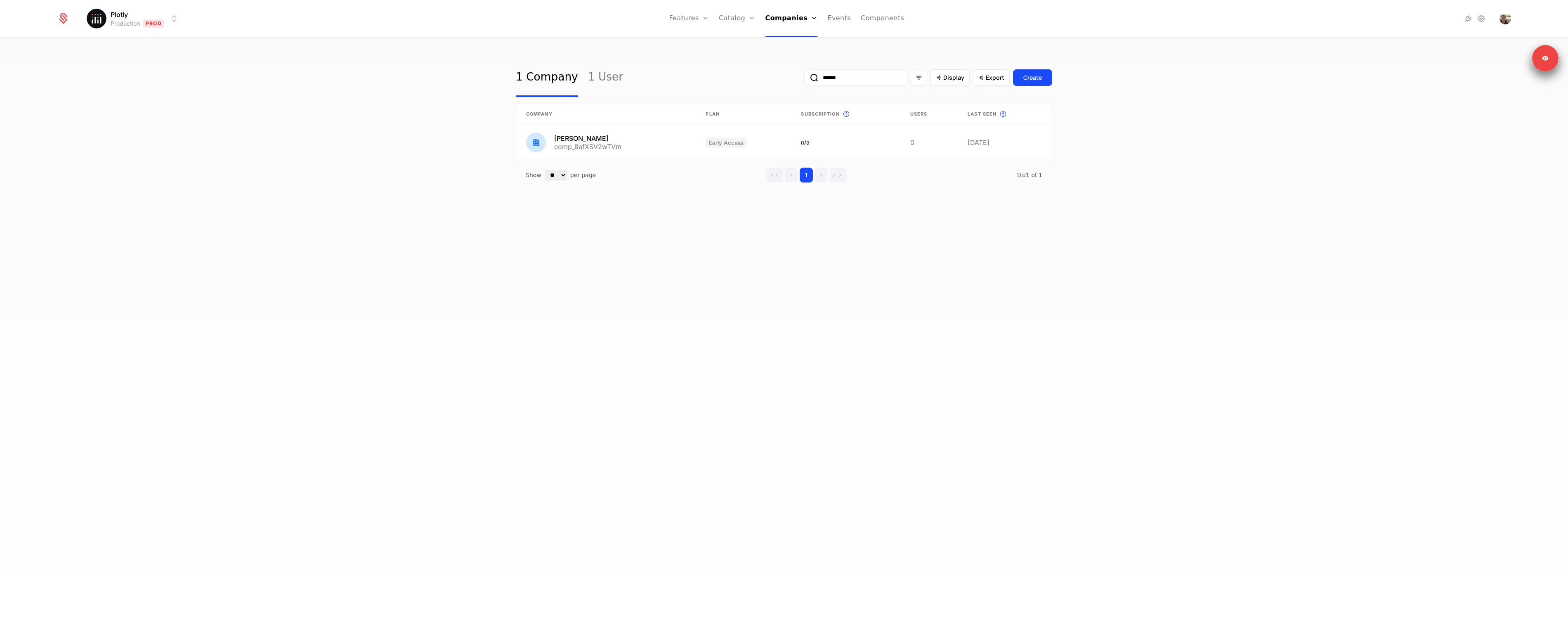
click at [817, 77] on input "******" at bounding box center [855, 77] width 103 height 16
click at [804, 79] on button "submit" at bounding box center [804, 79] width 0 height 0
click at [822, 78] on input "*****" at bounding box center [855, 77] width 103 height 16
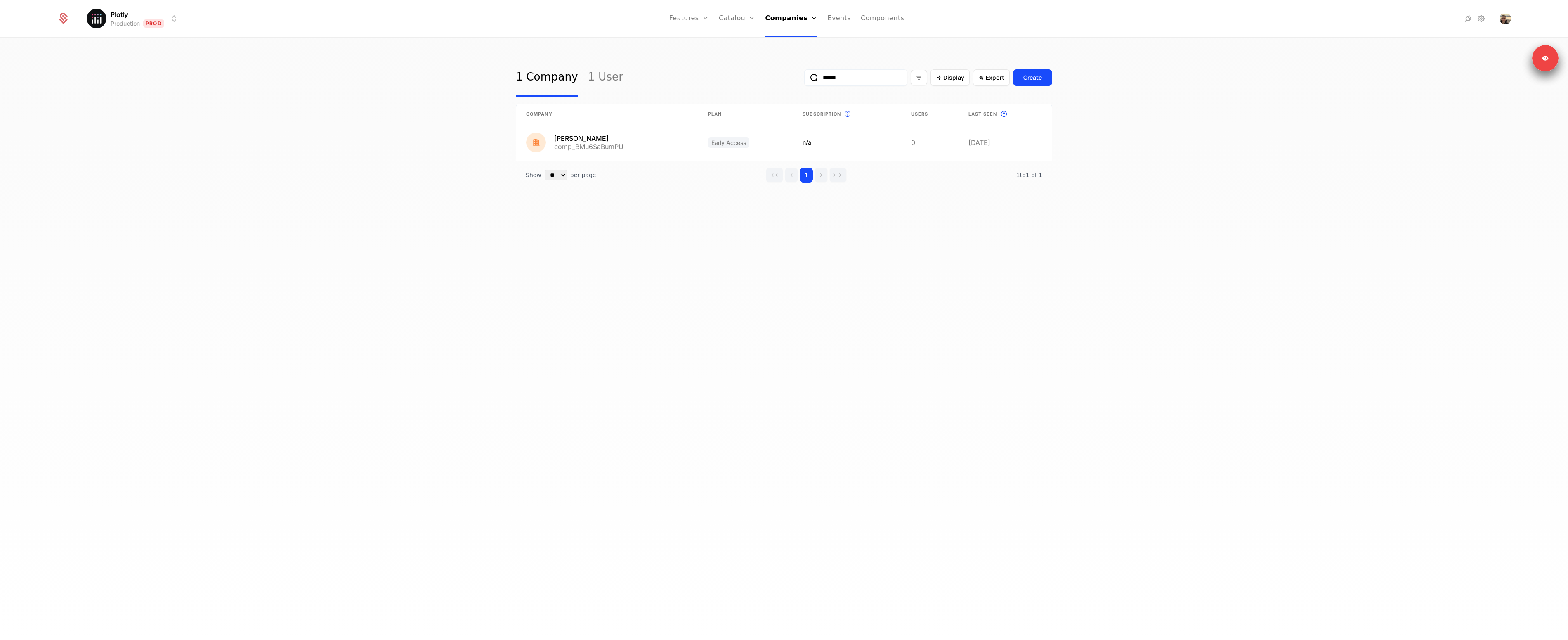
click at [804, 79] on button "submit" at bounding box center [804, 79] width 0 height 0
click at [828, 81] on input "******" at bounding box center [855, 77] width 103 height 16
click at [804, 79] on button "submit" at bounding box center [804, 79] width 0 height 0
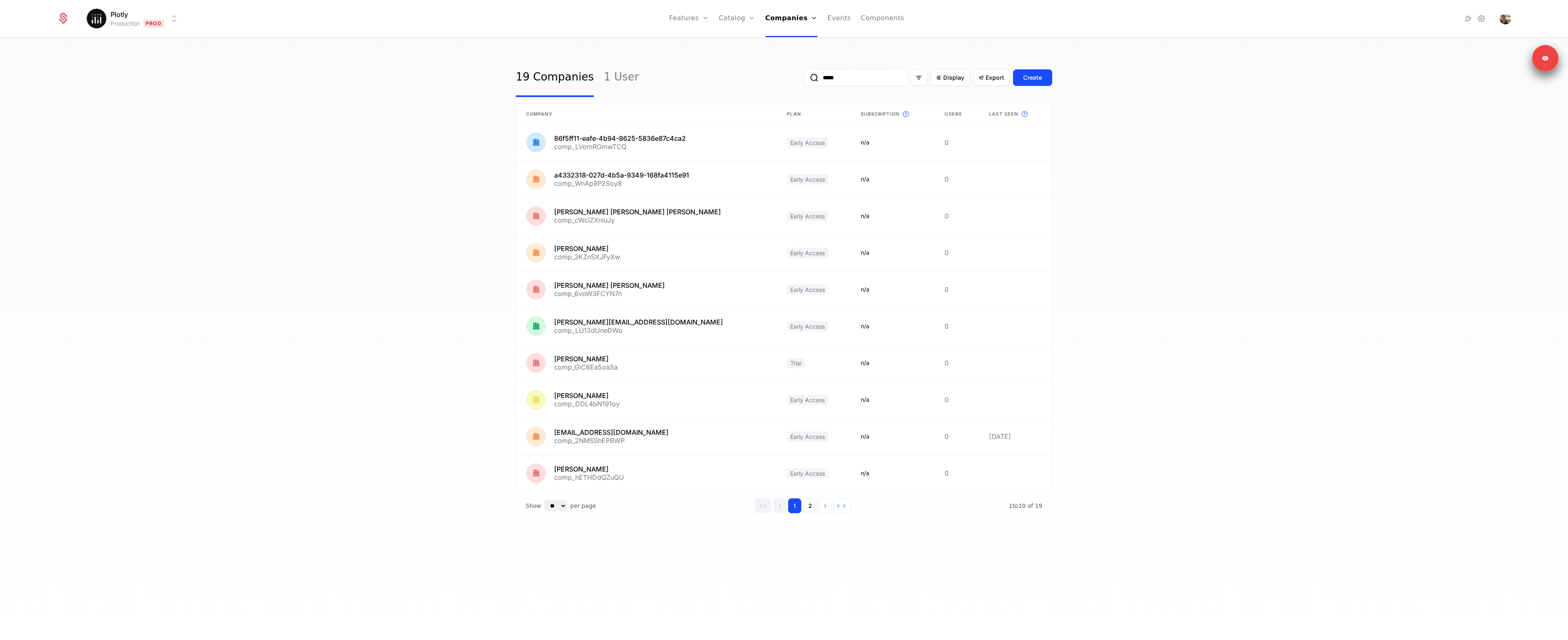
click at [854, 83] on input "*****" at bounding box center [855, 77] width 103 height 16
click at [804, 79] on button "submit" at bounding box center [804, 79] width 0 height 0
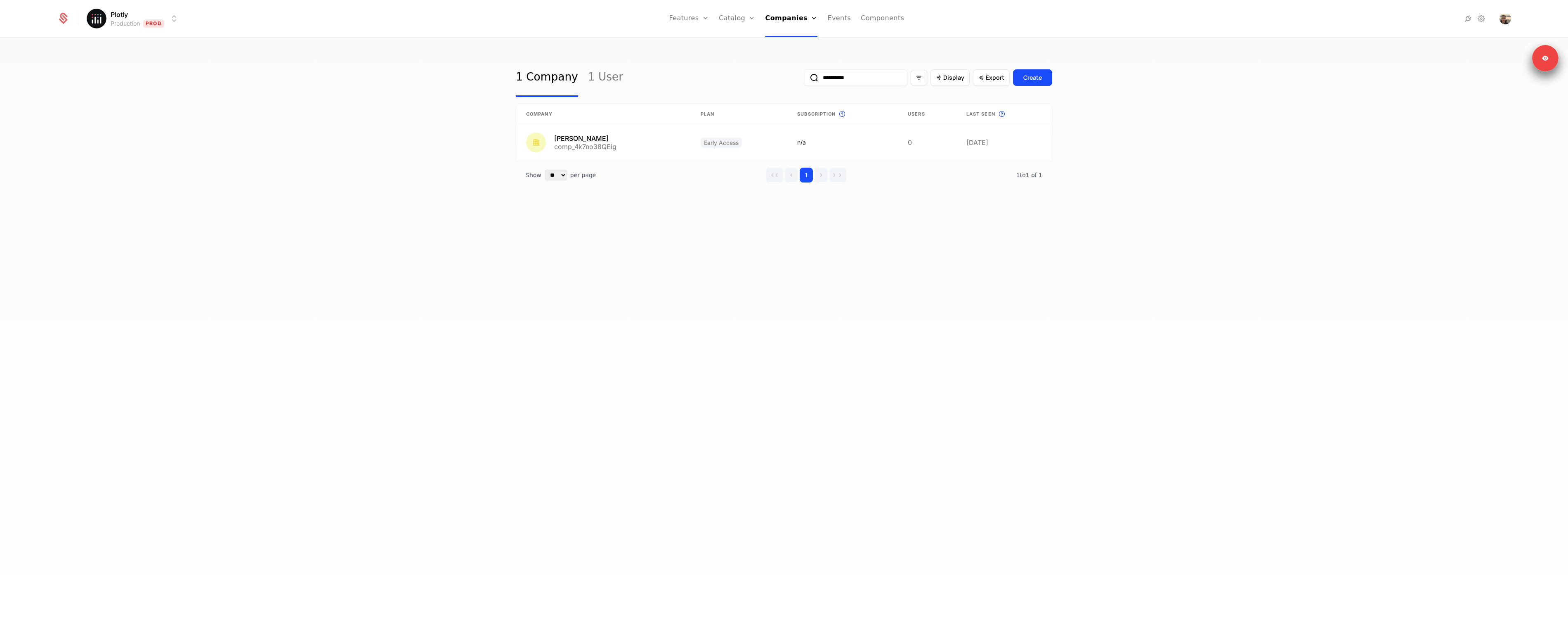
click at [859, 87] on div "**********" at bounding box center [928, 78] width 248 height 39
click at [858, 78] on input "**********" at bounding box center [855, 77] width 103 height 16
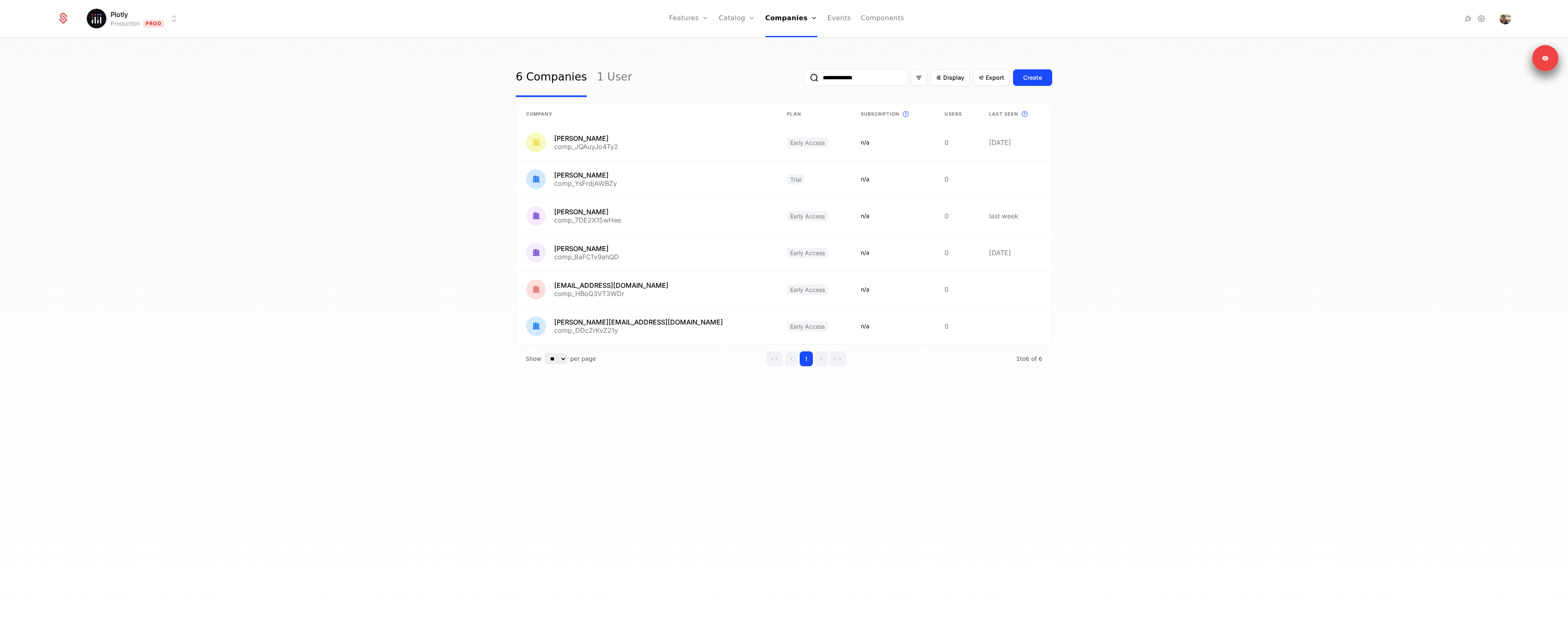
type input "**********"
click at [804, 79] on button "submit" at bounding box center [804, 79] width 0 height 0
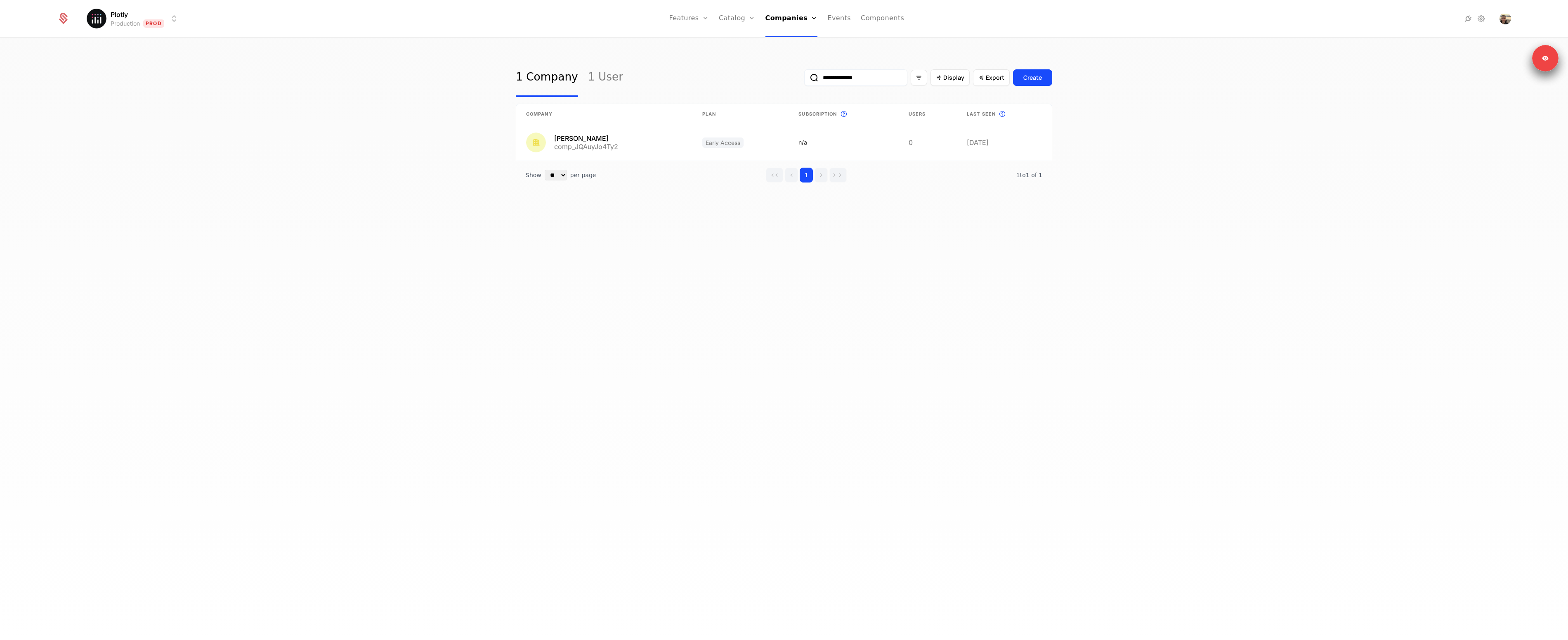
click at [733, 241] on div "**********" at bounding box center [784, 342] width 1568 height 607
click at [740, 43] on link "Plans" at bounding box center [750, 46] width 43 height 10
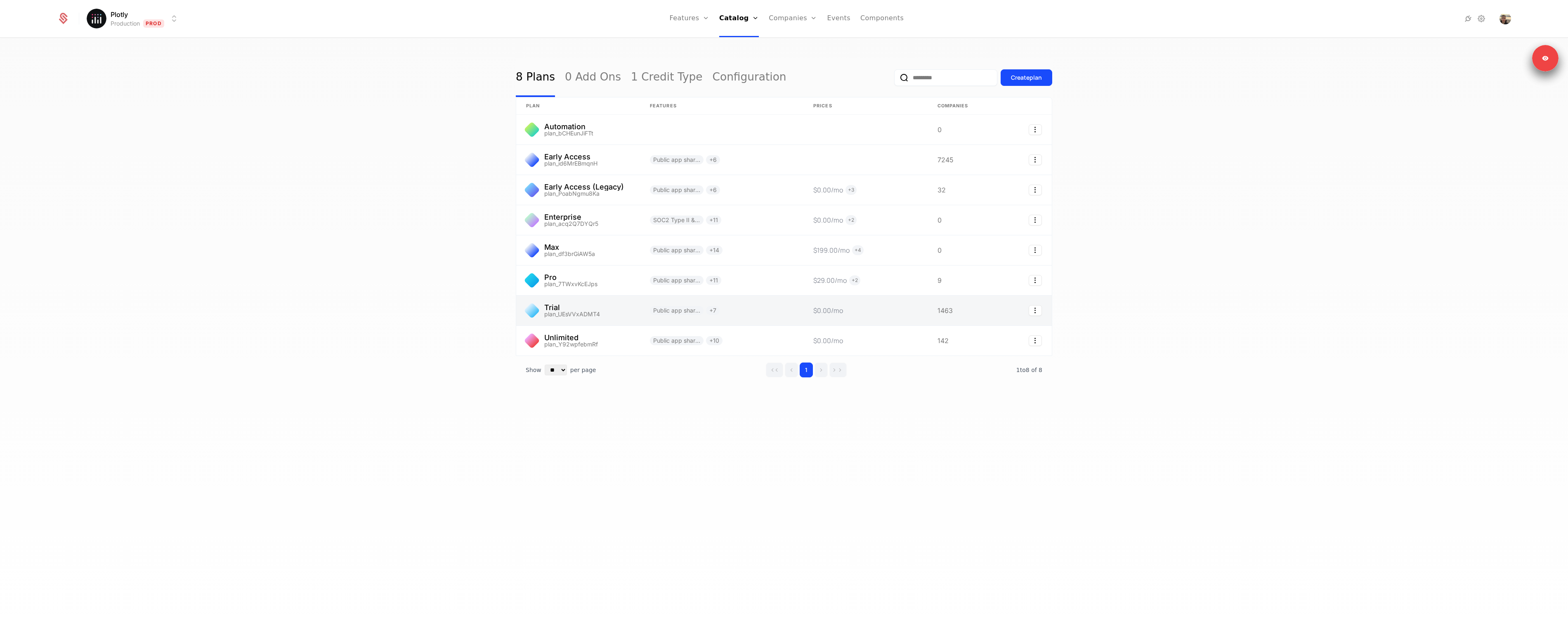
click at [571, 305] on link at bounding box center [578, 310] width 124 height 30
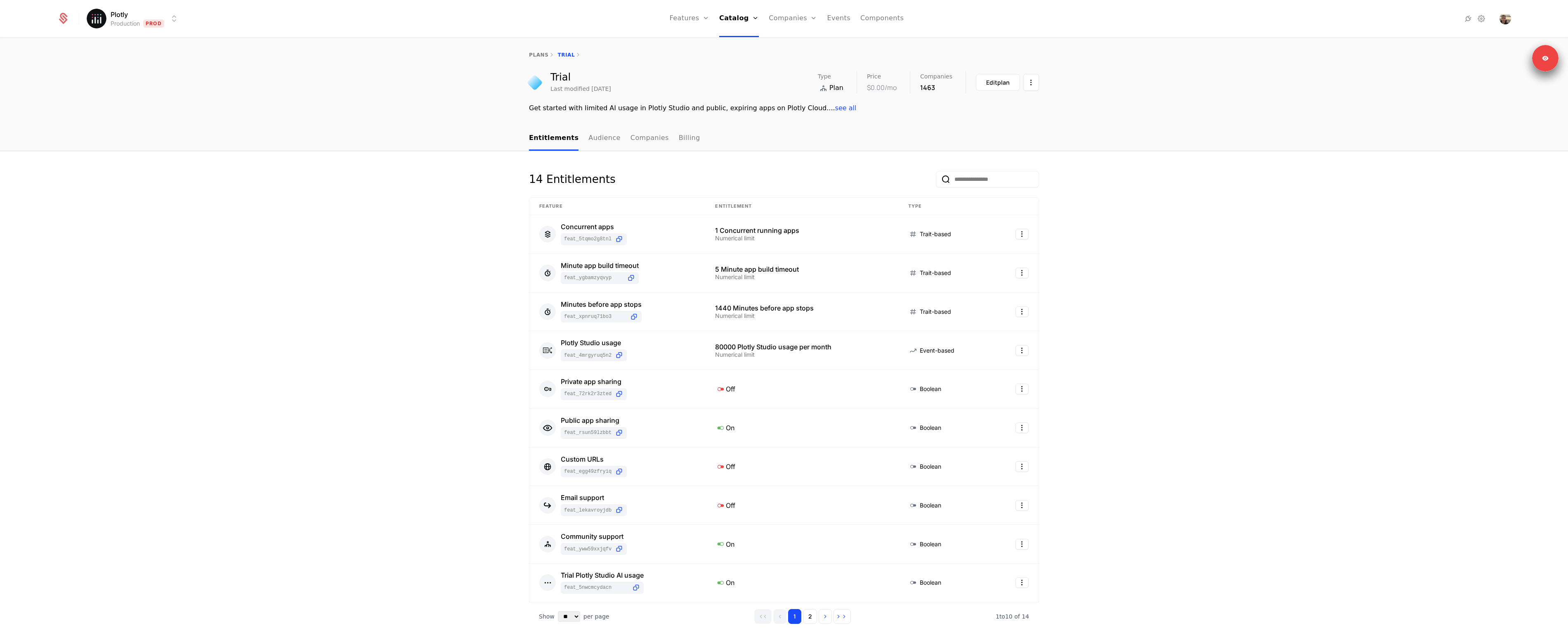
click at [381, 286] on div "14 Entitlements Feature Entitlement Type Concurrent apps feat_5tqmo2G8TNL 1 Con…" at bounding box center [784, 482] width 1568 height 663
click at [788, 17] on link "Companies" at bounding box center [793, 19] width 48 height 37
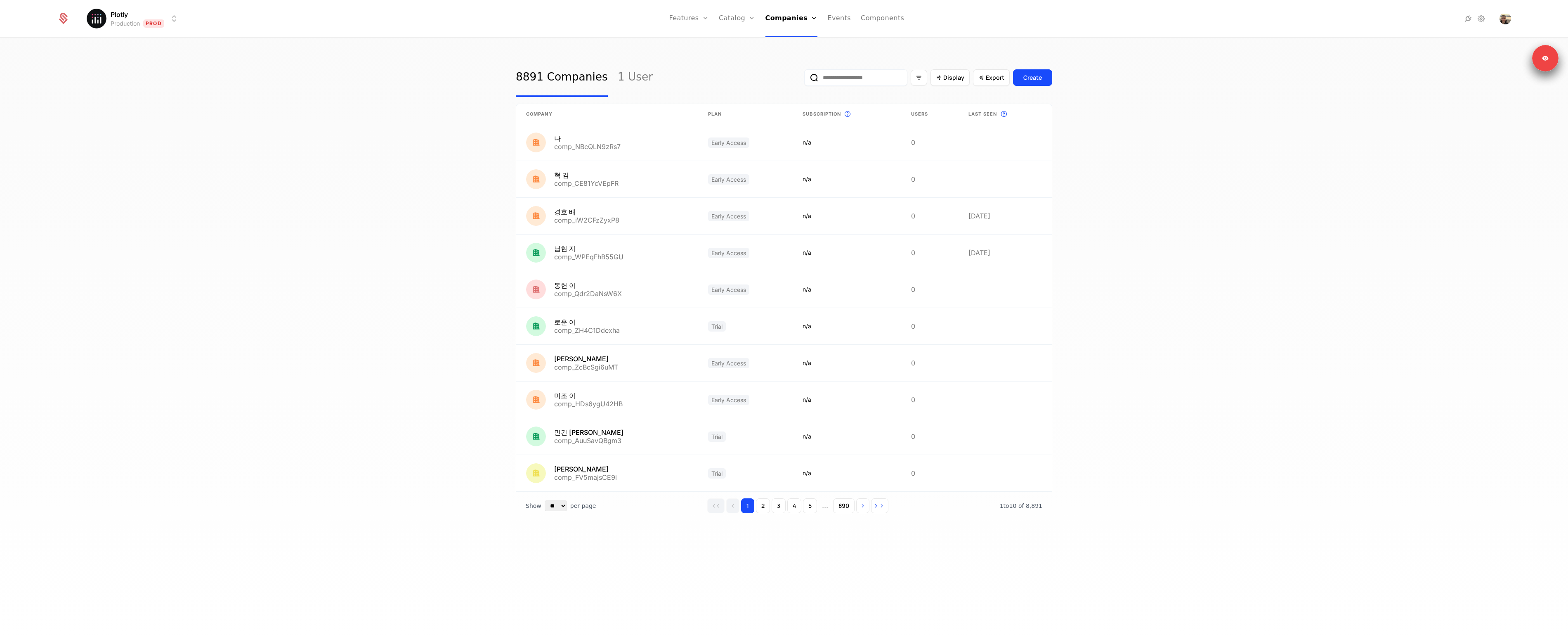
click at [837, 83] on input "email" at bounding box center [855, 77] width 103 height 16
paste input "**********"
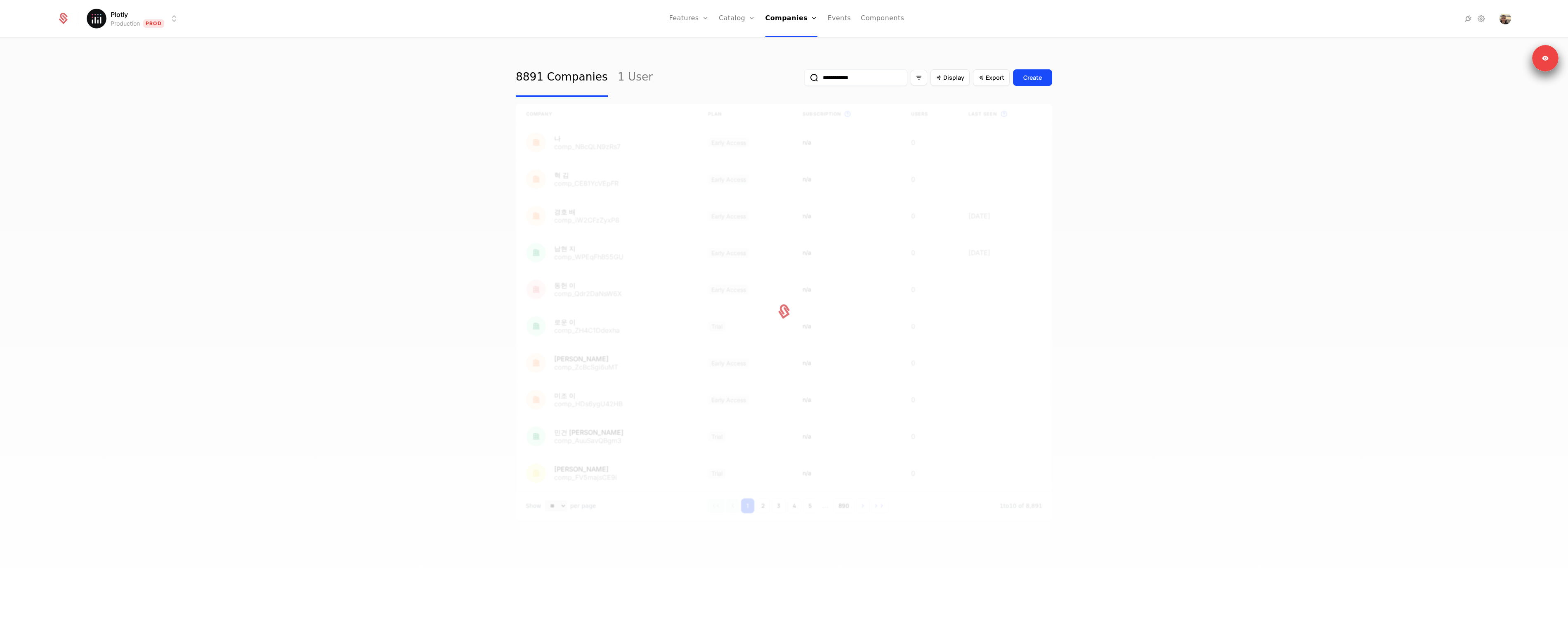
type input "**********"
click at [804, 79] on button "submit" at bounding box center [804, 79] width 0 height 0
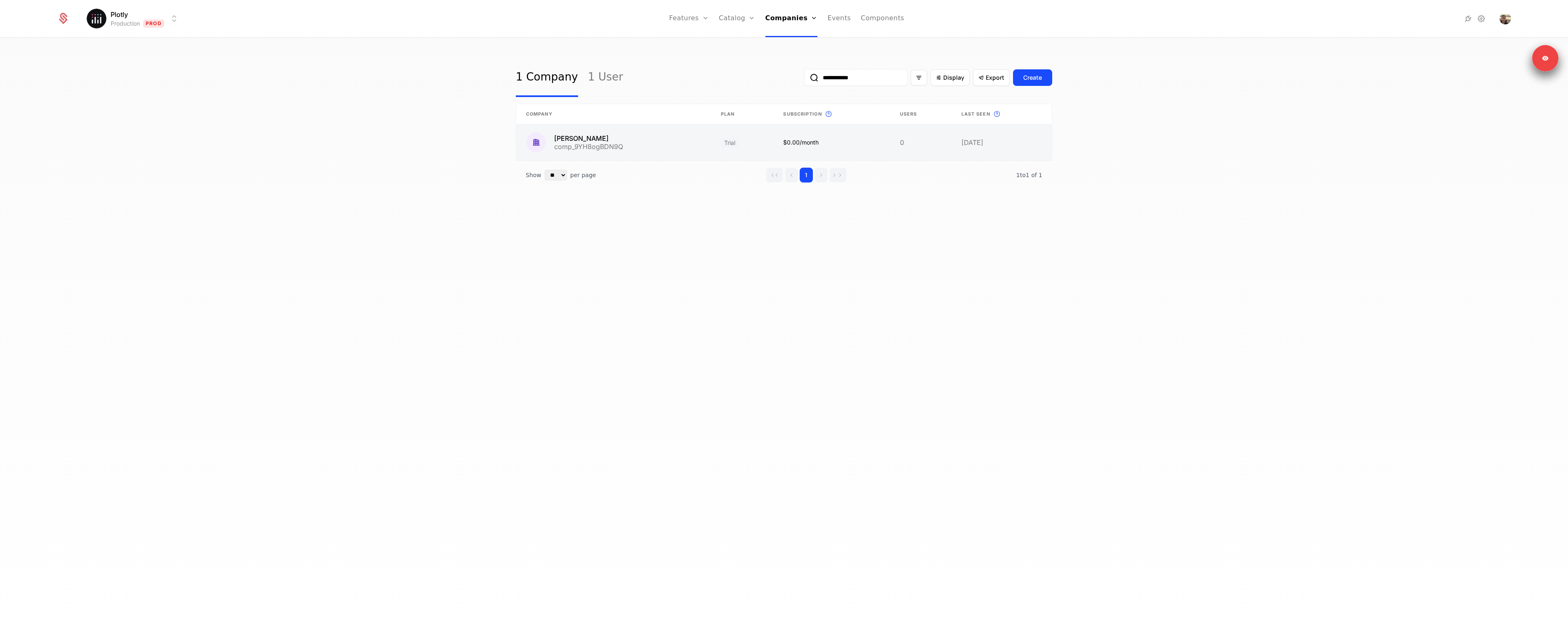
click at [618, 142] on link at bounding box center [613, 142] width 195 height 36
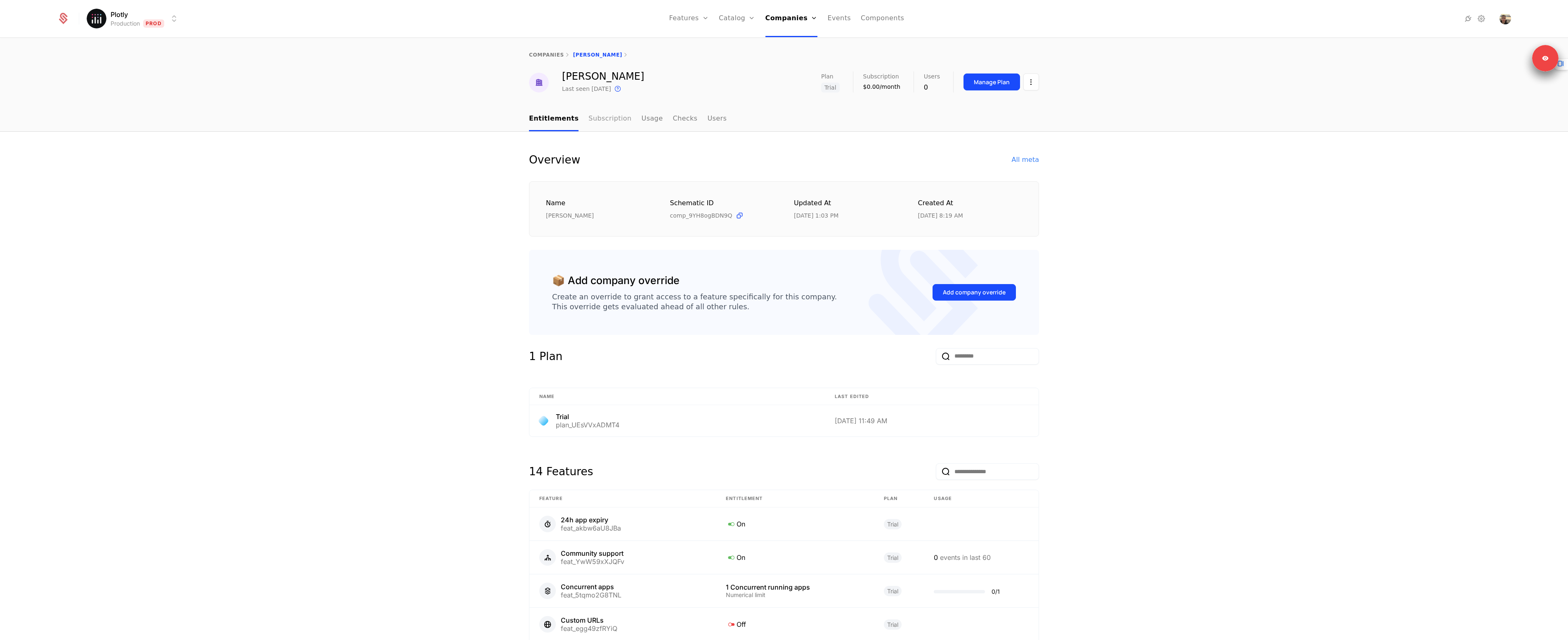
click at [605, 123] on link "Subscription" at bounding box center [610, 119] width 43 height 24
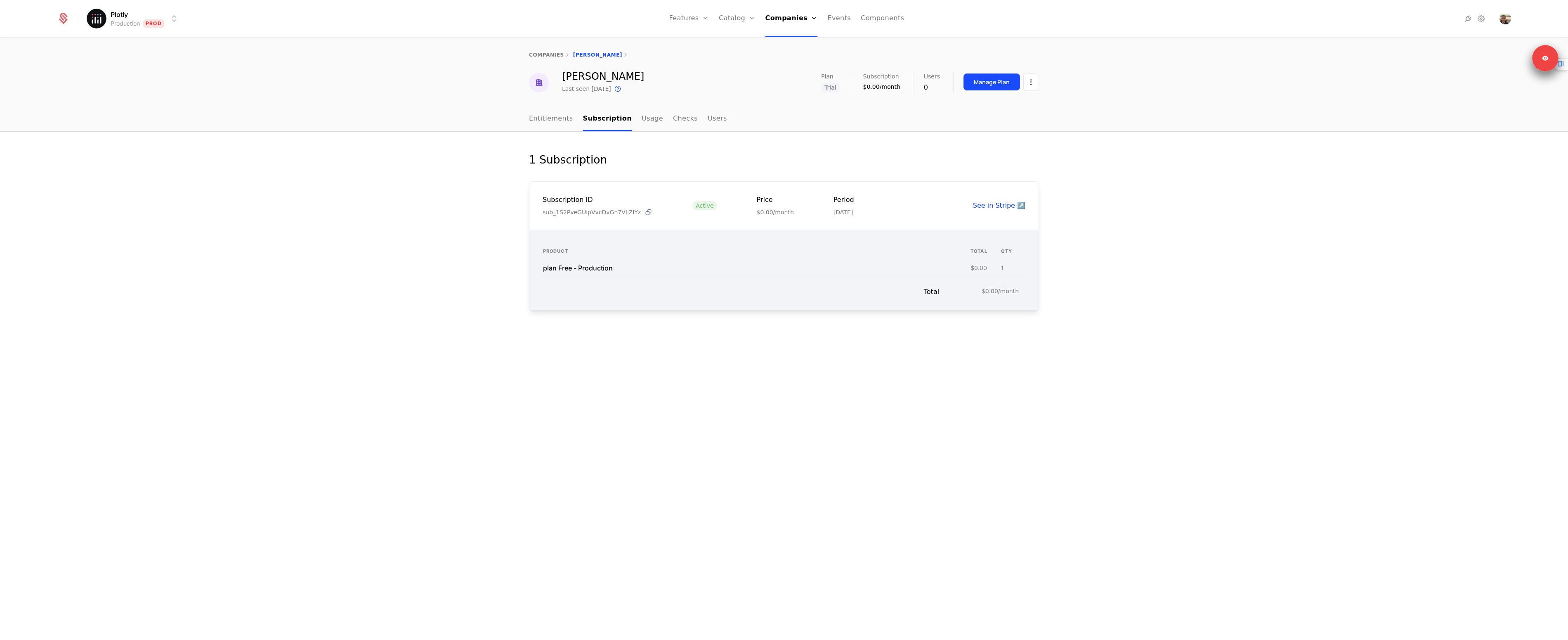
click at [644, 211] on icon at bounding box center [648, 212] width 9 height 9
click at [774, 22] on link "Companies" at bounding box center [792, 19] width 53 height 37
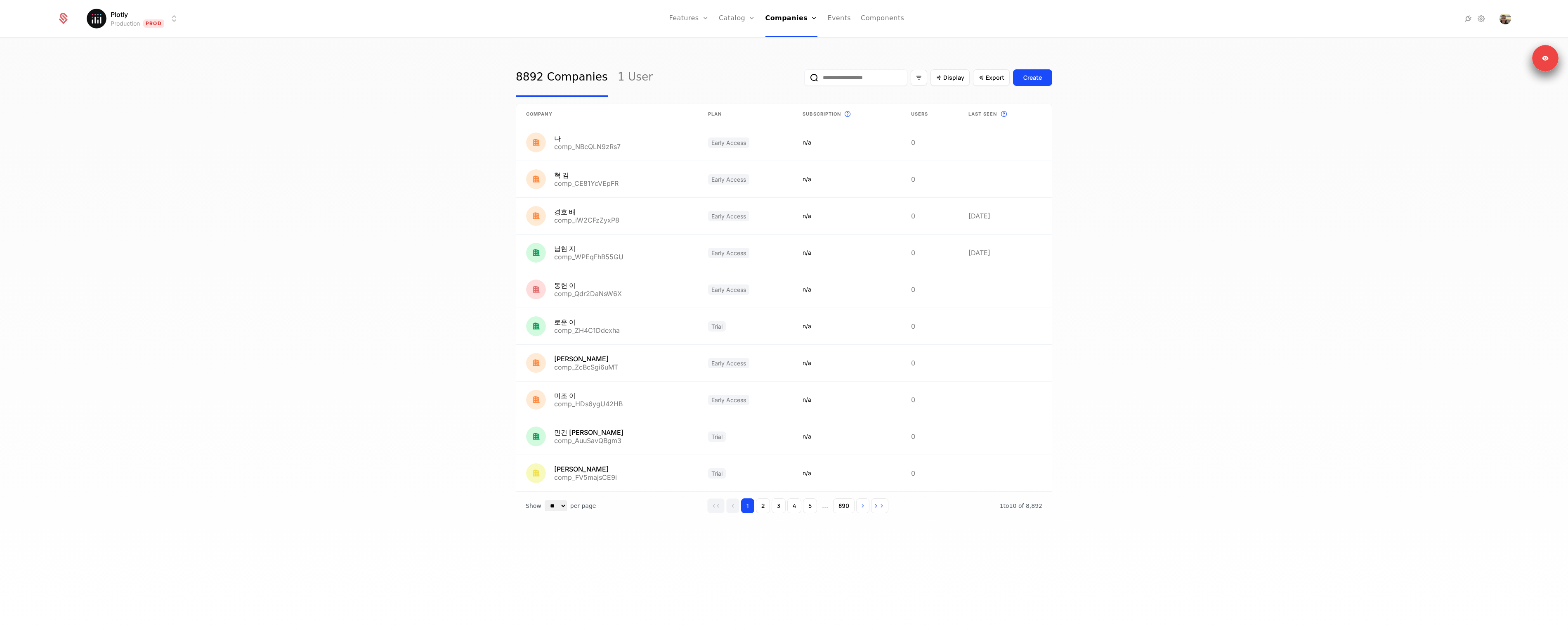
click at [857, 74] on input "email" at bounding box center [855, 77] width 103 height 16
paste input "**********"
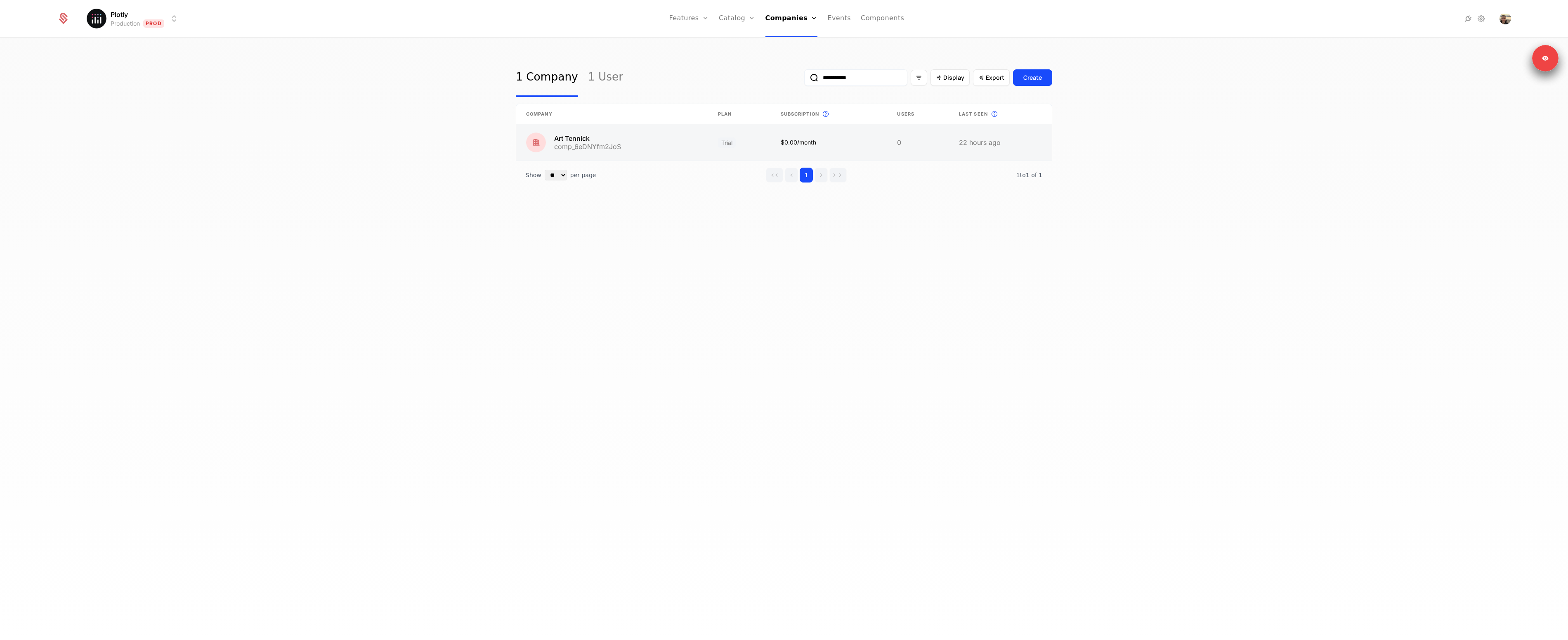
type input "**********"
click at [593, 137] on link at bounding box center [612, 142] width 192 height 36
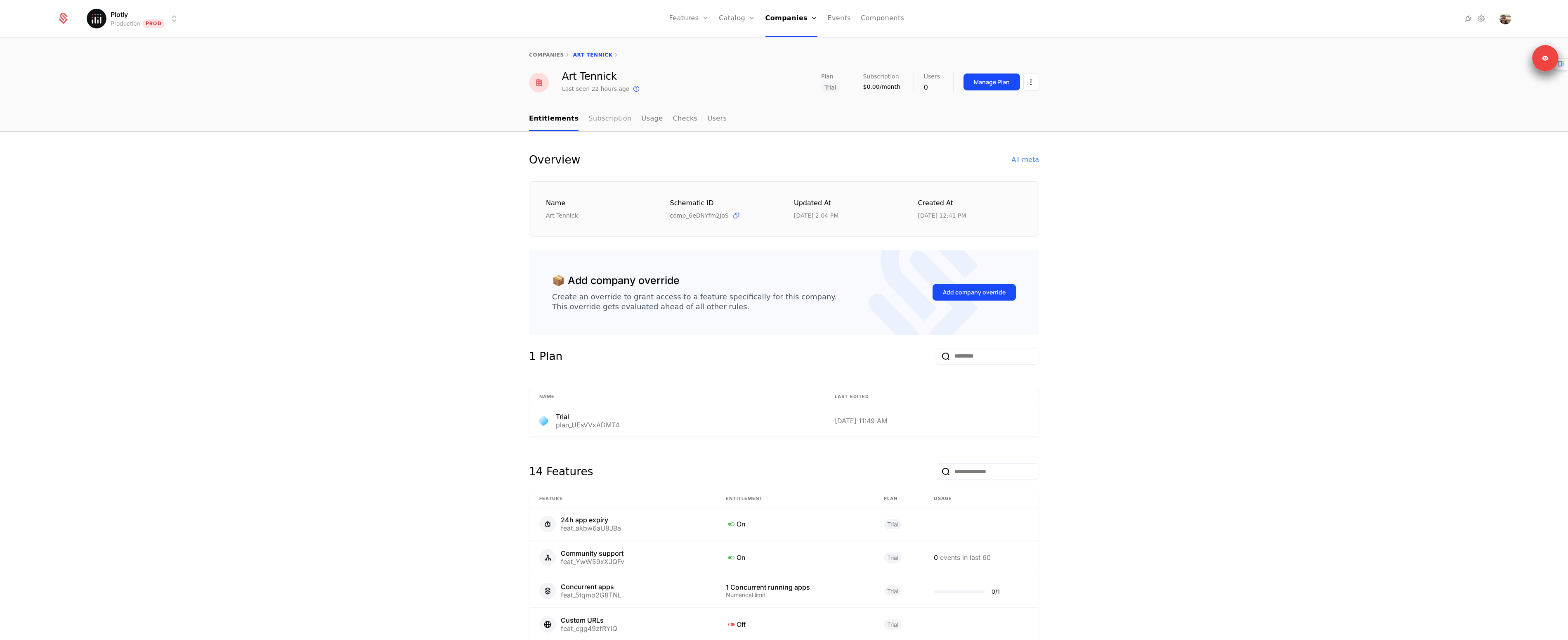
click at [600, 117] on link "Subscription" at bounding box center [610, 119] width 43 height 24
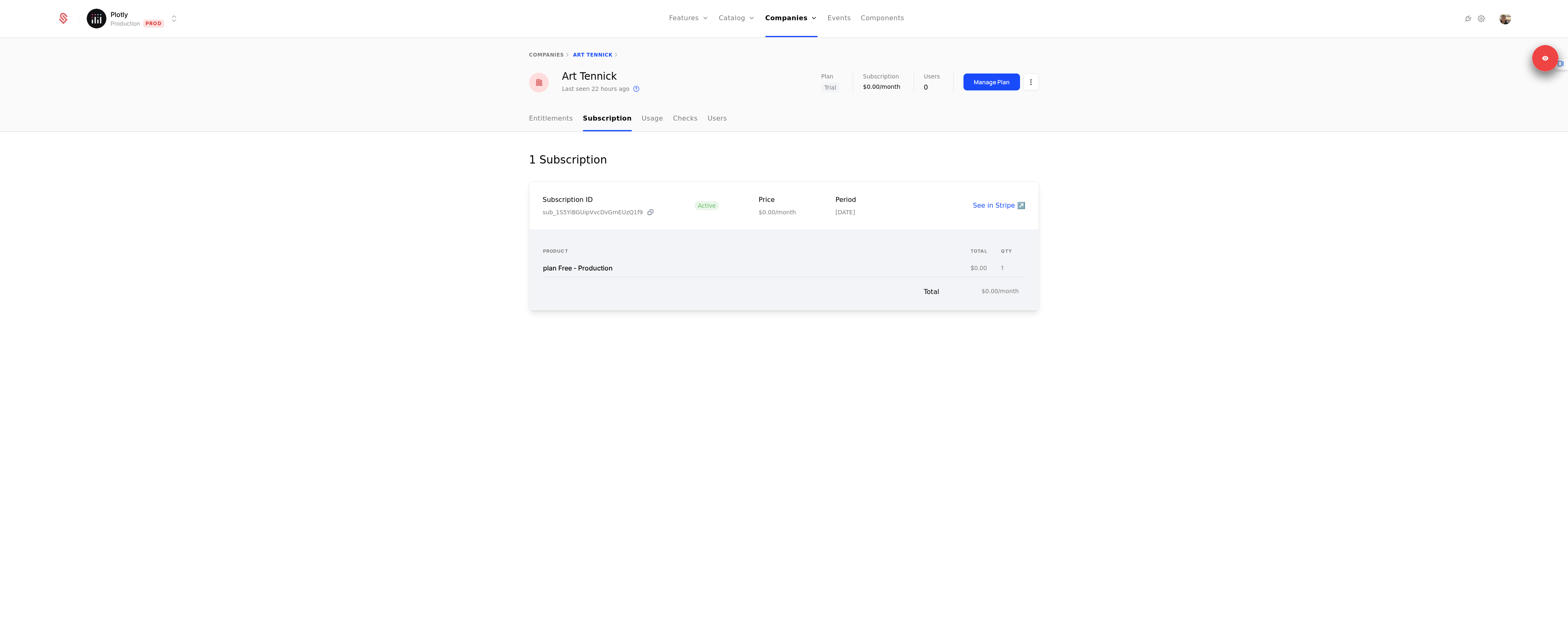
click at [646, 211] on icon at bounding box center [650, 212] width 9 height 9
click at [644, 213] on icon at bounding box center [648, 212] width 9 height 9
click at [333, 237] on div "1 Subscription Subscription ID sub_1S2PveGUipVvcDvGh7VLZIYz Active Price $0.00/…" at bounding box center [784, 386] width 1568 height 508
click at [644, 214] on icon at bounding box center [648, 212] width 9 height 9
click at [646, 211] on icon at bounding box center [650, 212] width 9 height 9
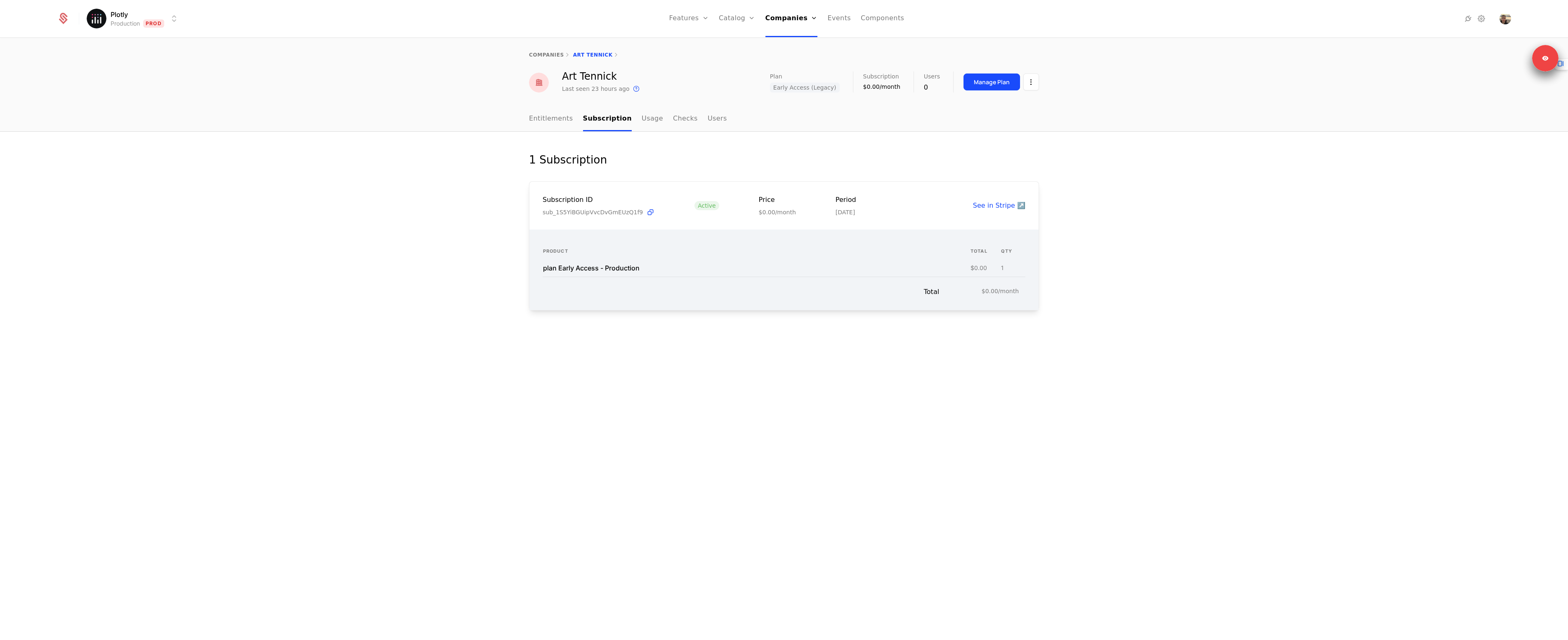
click at [674, 392] on div "1 Subscription Subscription ID sub_1S5YiBGUipVvcDvGmEUzQ1f9 Active Price $0.00/…" at bounding box center [784, 386] width 1568 height 508
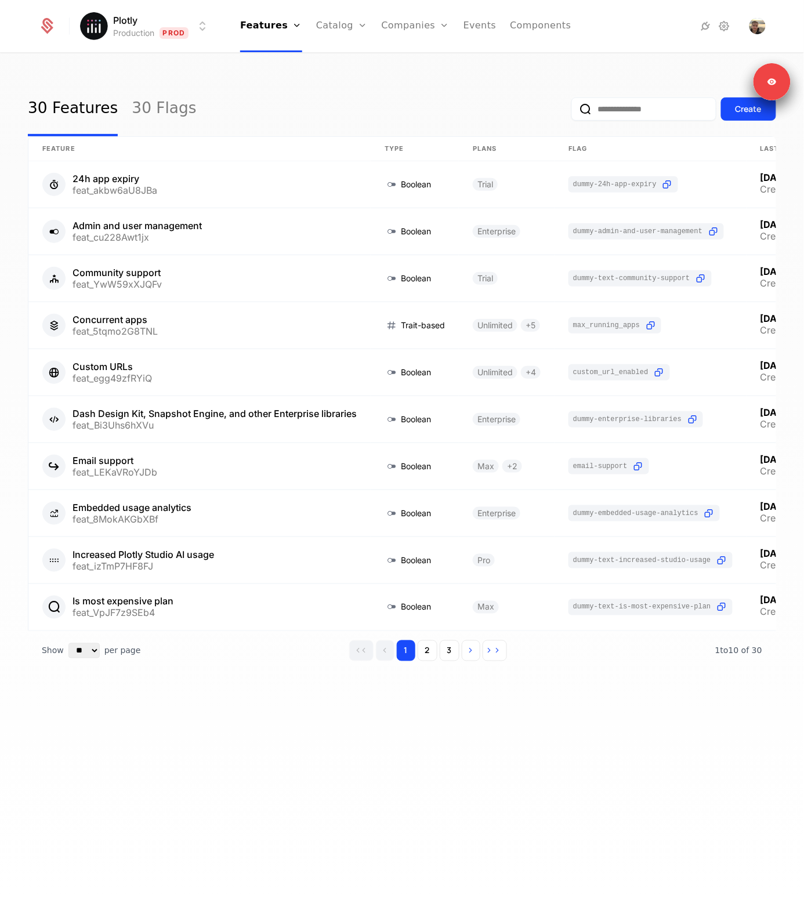
drag, startPoint x: 634, startPoint y: 752, endPoint x: 646, endPoint y: 740, distance: 16.8
click at [632, 752] on div "30 Features 30 Flags Create Feature Type Plans Flag Last Modified 24h app expir…" at bounding box center [402, 480] width 804 height 852
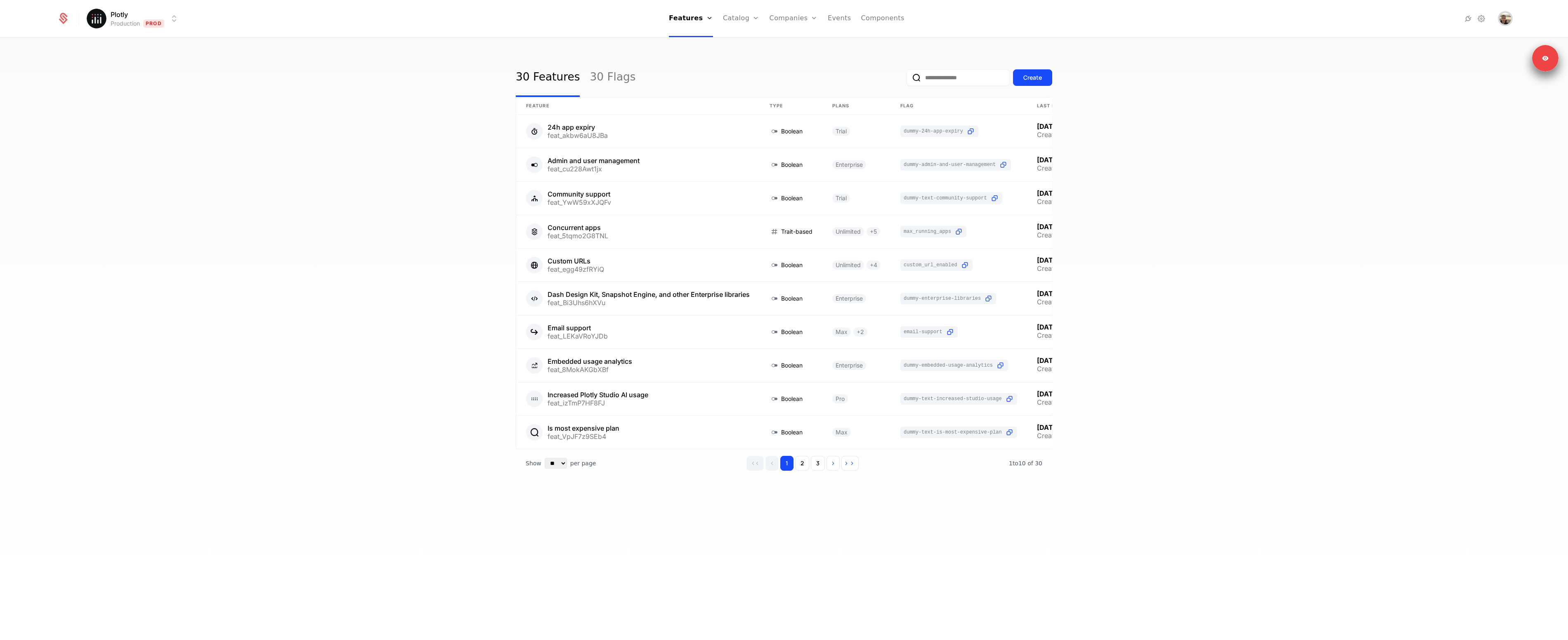
click at [1508, 19] on img "Open user button" at bounding box center [1505, 19] width 11 height 11
click at [1422, 83] on button "Sign out" at bounding box center [1433, 87] width 156 height 21
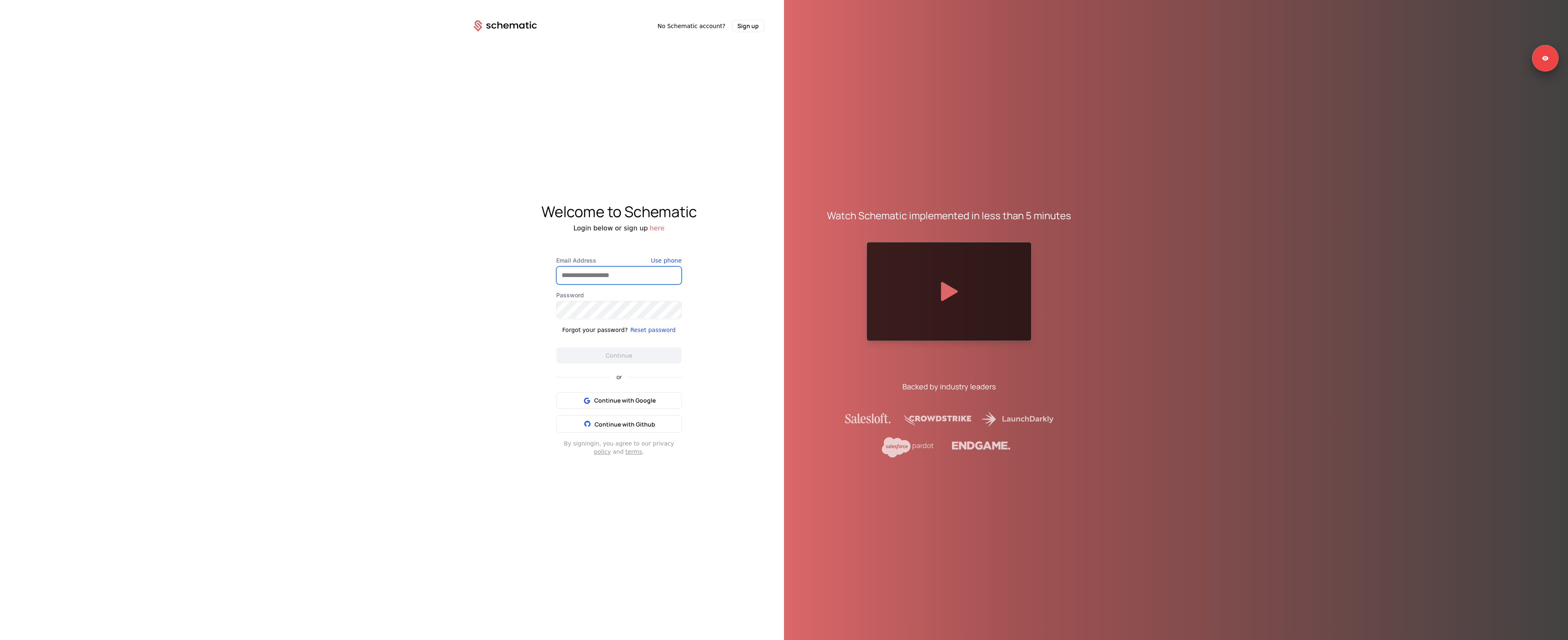
click at [597, 278] on input "Email Address" at bounding box center [618, 276] width 125 height 17
type input "**********"
